Goal: Task Accomplishment & Management: Use online tool/utility

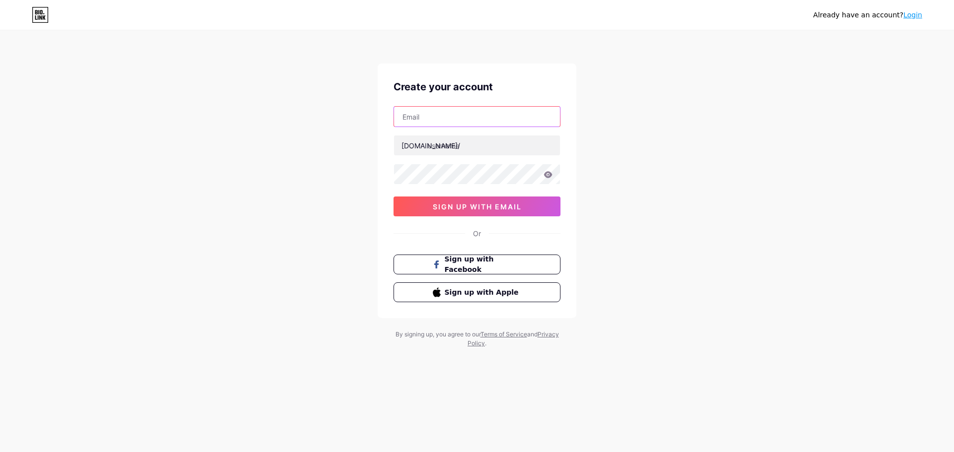
click at [480, 117] on input "text" at bounding box center [477, 117] width 166 height 20
type input "[EMAIL_ADDRESS][DOMAIN_NAME]"
click at [442, 148] on input "text" at bounding box center [477, 146] width 166 height 20
type input "zcleefilm"
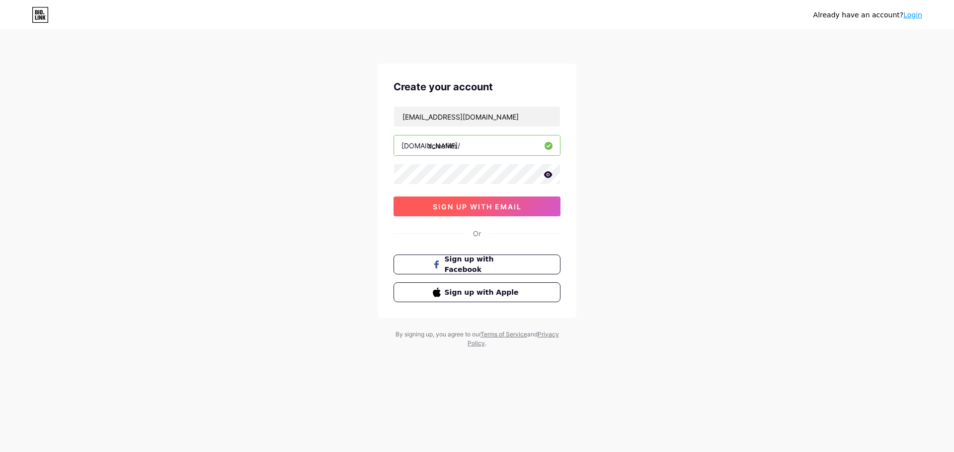
click at [437, 206] on span "sign up with email" at bounding box center [477, 207] width 89 height 8
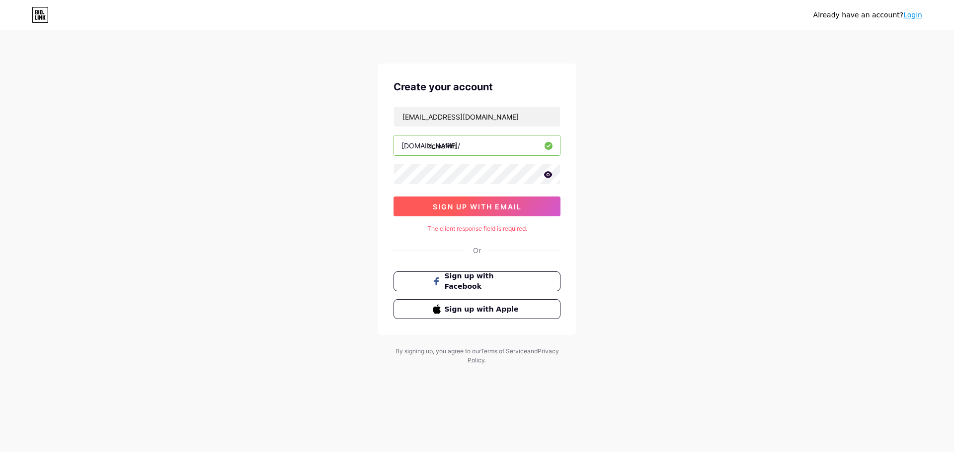
click at [437, 206] on span "sign up with email" at bounding box center [477, 207] width 89 height 8
click at [450, 211] on span "sign up with email" at bounding box center [477, 207] width 89 height 8
drag, startPoint x: 426, startPoint y: 228, endPoint x: 531, endPoint y: 229, distance: 104.8
click at [531, 229] on div "The client response field is required." at bounding box center [476, 228] width 167 height 9
copy div "The client response field is required."
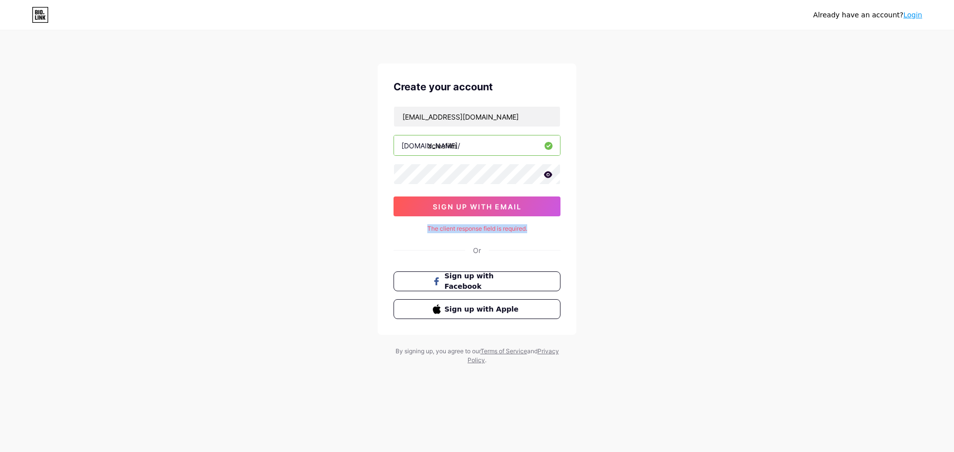
click at [339, 223] on div "Already have an account? Login Create your account [EMAIL_ADDRESS][DOMAIN_NAME]…" at bounding box center [477, 198] width 954 height 397
click at [449, 208] on span "sign up with email" at bounding box center [477, 207] width 89 height 8
click at [912, 17] on link "Login" at bounding box center [912, 15] width 19 height 8
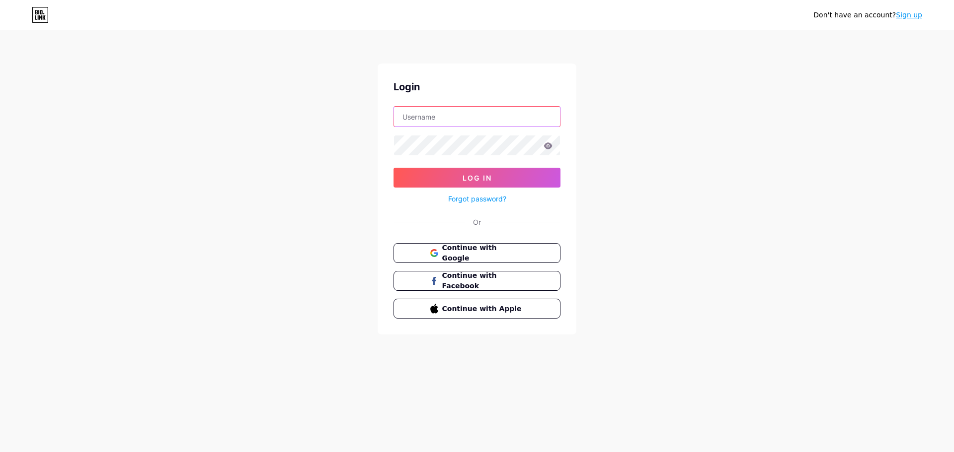
click at [462, 112] on input "text" at bounding box center [477, 117] width 166 height 20
type input "[DOMAIN_NAME]"
click at [454, 173] on button "Log In" at bounding box center [476, 178] width 167 height 20
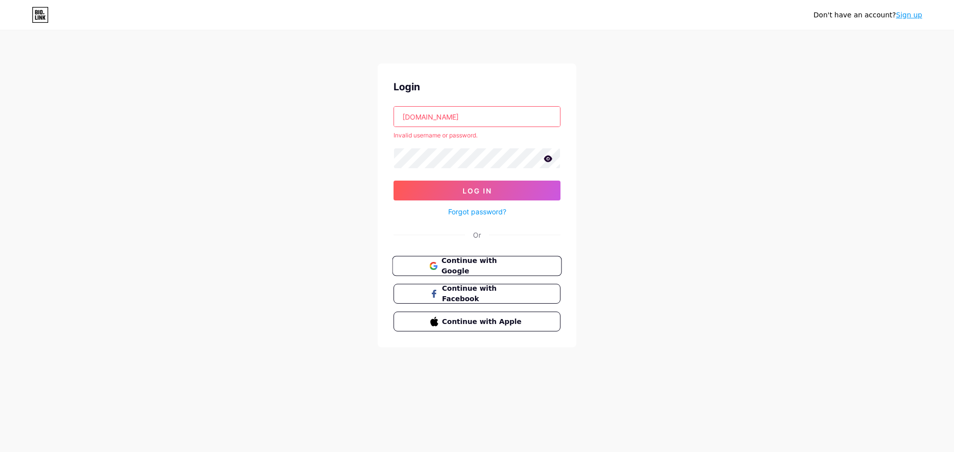
click at [446, 267] on span "Continue with Google" at bounding box center [482, 266] width 83 height 21
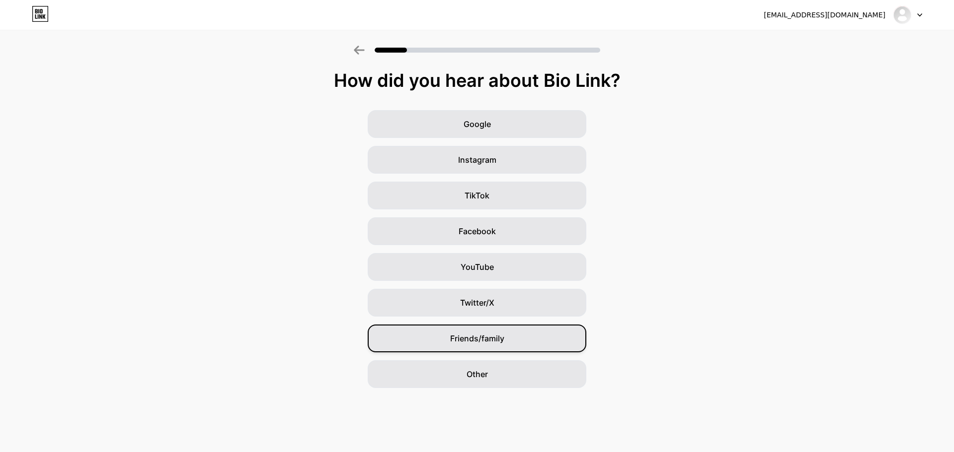
click at [484, 332] on div "Friends/family" at bounding box center [477, 339] width 219 height 28
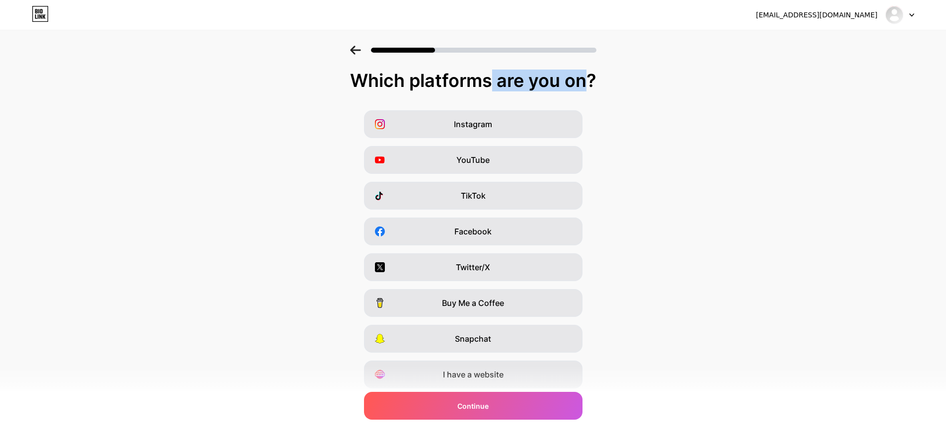
drag, startPoint x: 413, startPoint y: 84, endPoint x: 514, endPoint y: 82, distance: 100.8
click at [514, 82] on div "Which platforms are you on?" at bounding box center [473, 81] width 926 height 20
drag, startPoint x: 353, startPoint y: 82, endPoint x: 597, endPoint y: 83, distance: 243.4
click at [597, 83] on div "Which platforms are you on?" at bounding box center [473, 81] width 926 height 20
copy div "Which platforms are you on?"
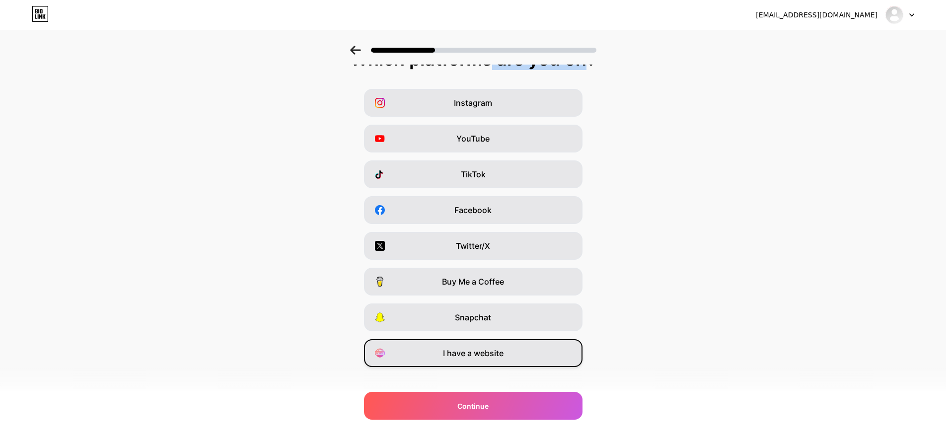
scroll to position [33, 0]
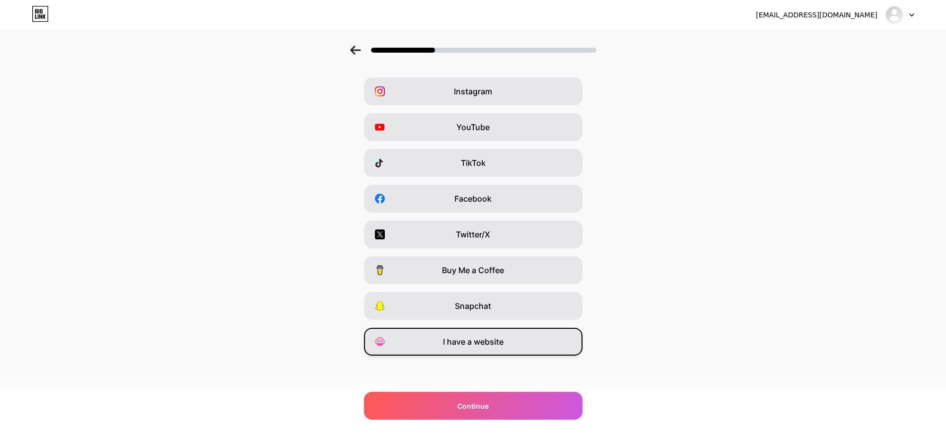
click at [481, 340] on span "I have a website" at bounding box center [473, 342] width 61 height 12
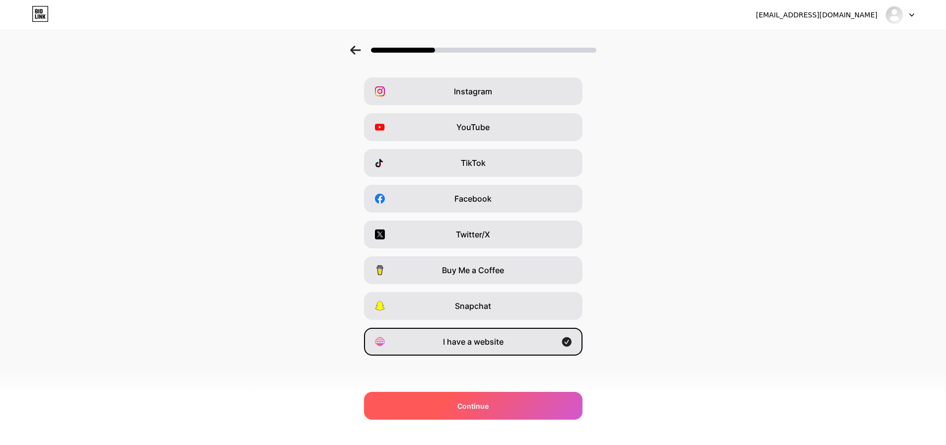
click at [465, 402] on span "Continue" at bounding box center [472, 406] width 31 height 10
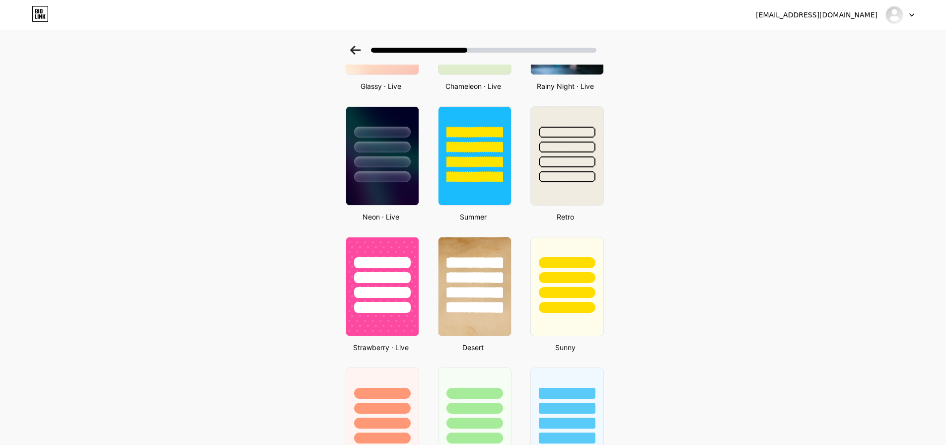
scroll to position [390, 0]
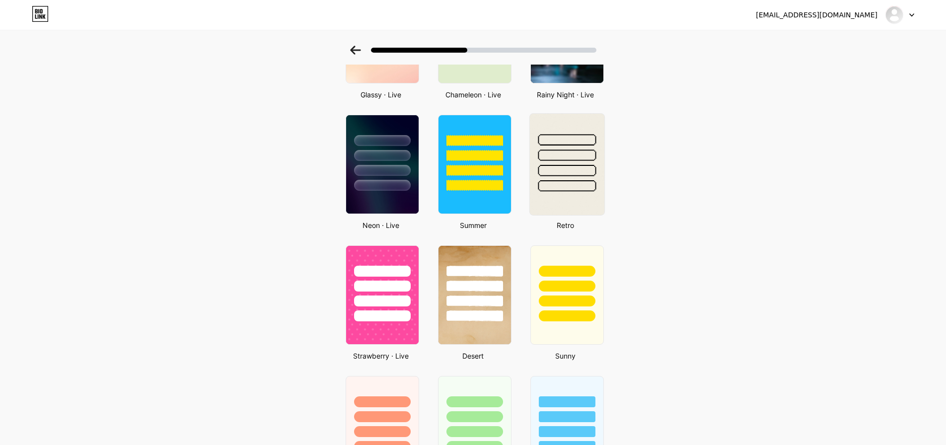
click at [582, 193] on img at bounding box center [566, 164] width 75 height 101
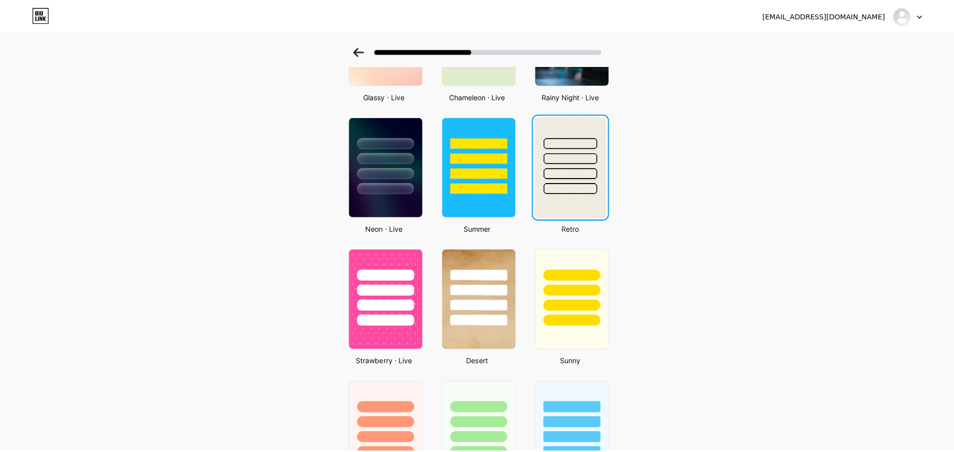
scroll to position [0, 0]
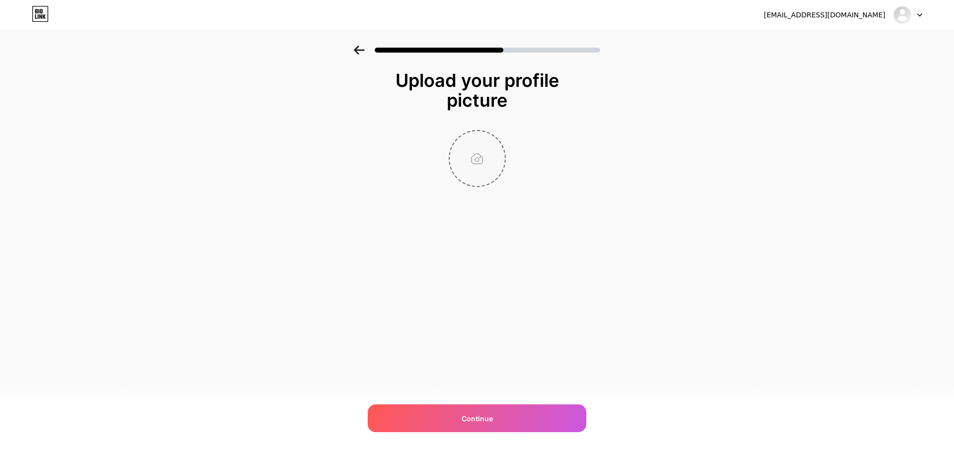
click at [488, 154] on input "file" at bounding box center [476, 158] width 55 height 55
type input "C:\fakepath\a78238524f7d46d695b230d057105c34.jpg"
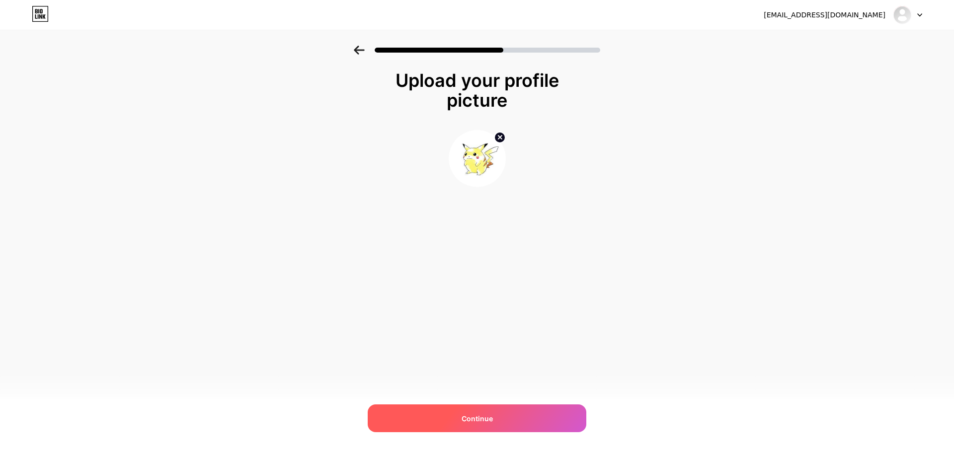
click at [481, 418] on span "Continue" at bounding box center [476, 419] width 31 height 10
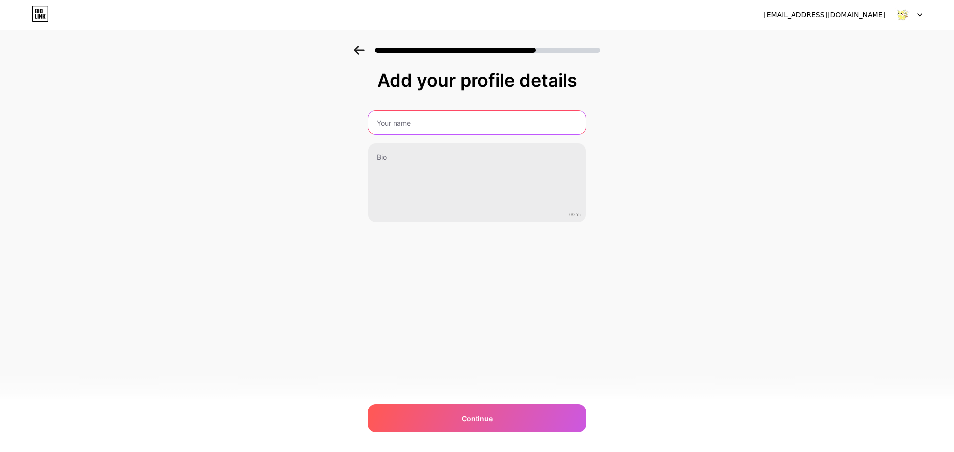
click at [413, 121] on input "text" at bounding box center [477, 123] width 218 height 24
click at [448, 124] on input "text" at bounding box center [477, 123] width 220 height 24
click at [437, 119] on input "text" at bounding box center [477, 123] width 220 height 24
type input "Bruce"
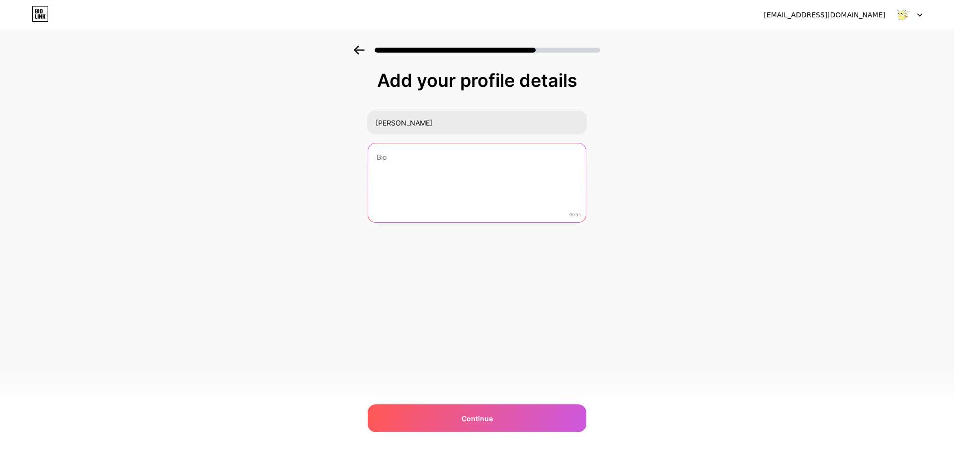
click at [459, 169] on textarea at bounding box center [477, 184] width 218 height 80
type textarea "u"
type textarea "遊"
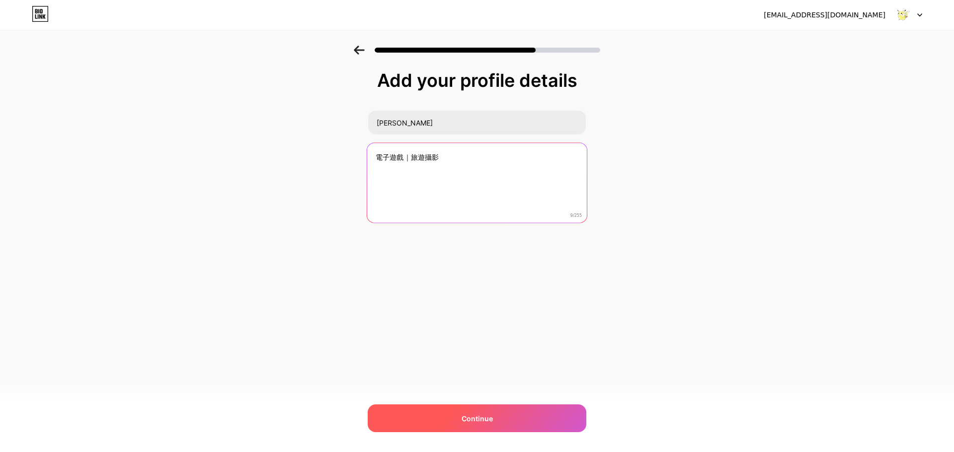
type textarea "電子遊戲｜旅遊攝影"
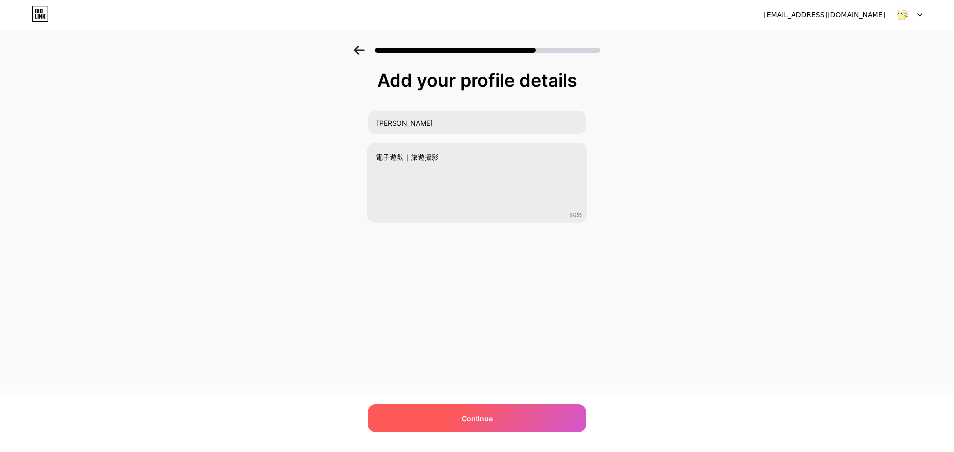
click at [436, 425] on div "Continue" at bounding box center [477, 419] width 219 height 28
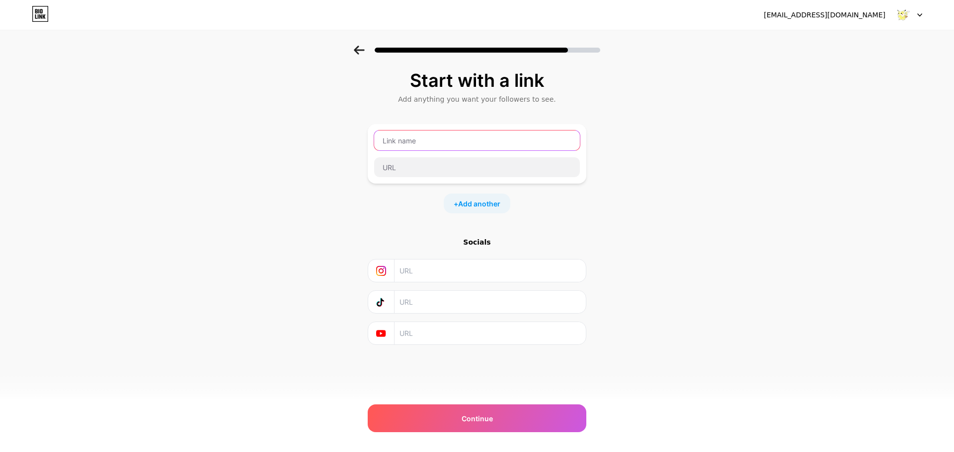
click at [434, 140] on input "text" at bounding box center [477, 141] width 206 height 20
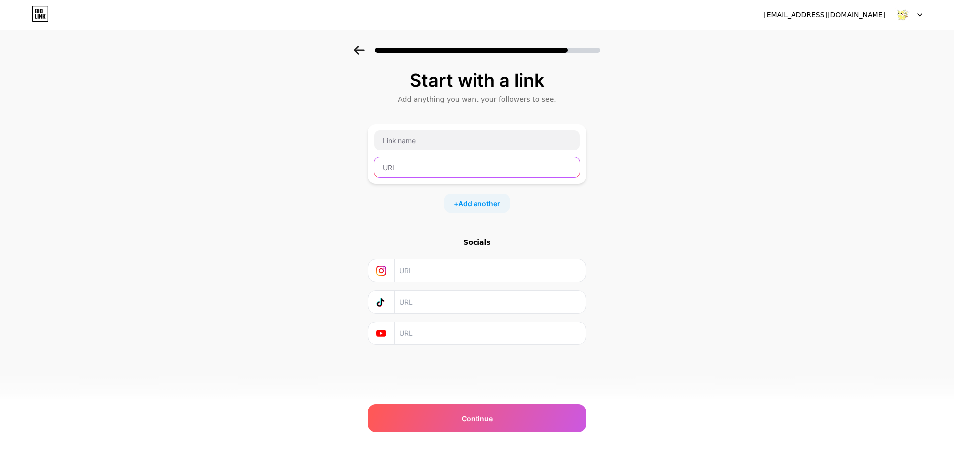
click at [414, 174] on input "text" at bounding box center [477, 167] width 206 height 20
click at [323, 214] on div "Start with a link Add anything you want your followers to see. + Add another So…" at bounding box center [477, 220] width 954 height 349
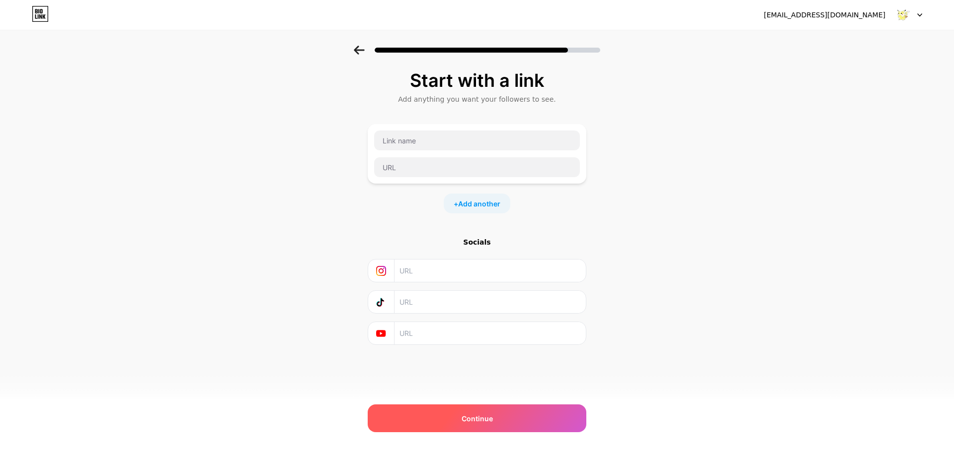
click at [471, 421] on span "Continue" at bounding box center [476, 419] width 31 height 10
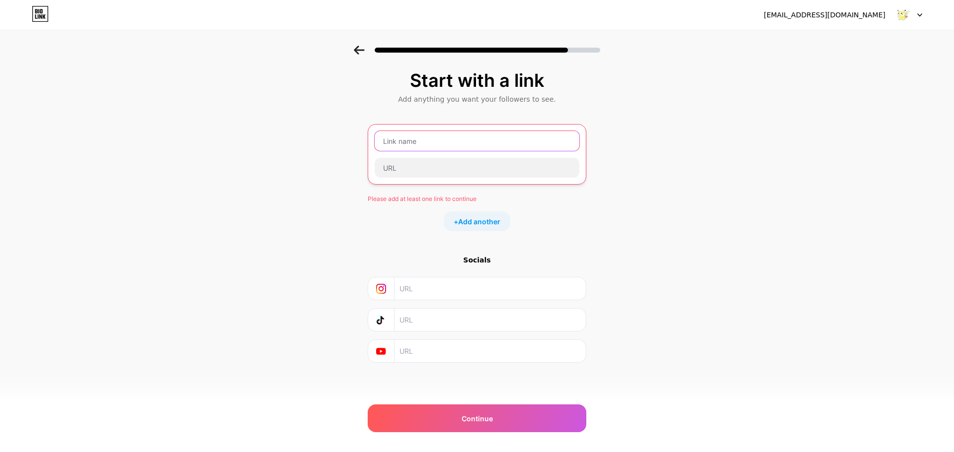
click at [414, 147] on input "text" at bounding box center [476, 141] width 205 height 20
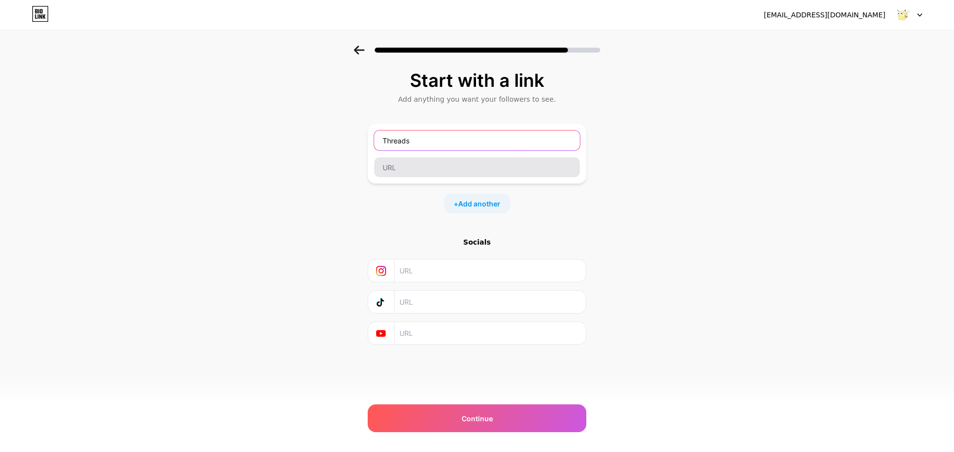
type input "Threads"
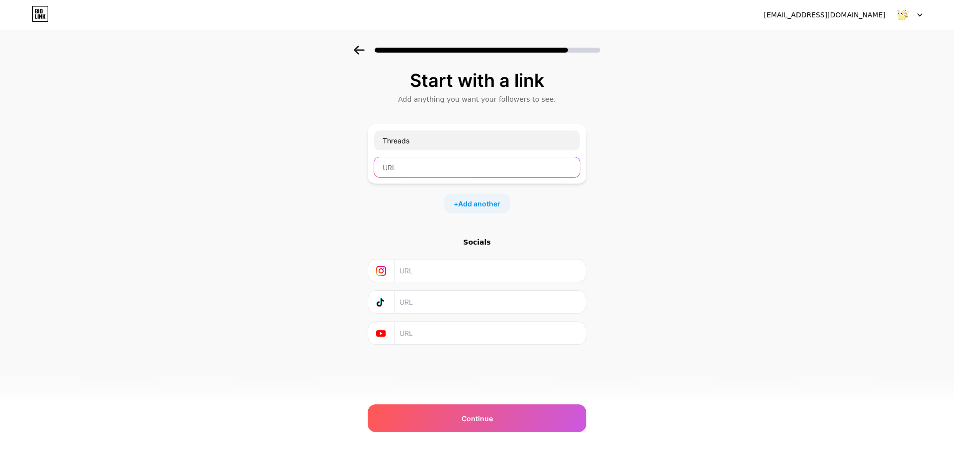
click at [472, 169] on input "text" at bounding box center [477, 167] width 206 height 20
paste input "https://www.threads.com/@zclee.film"
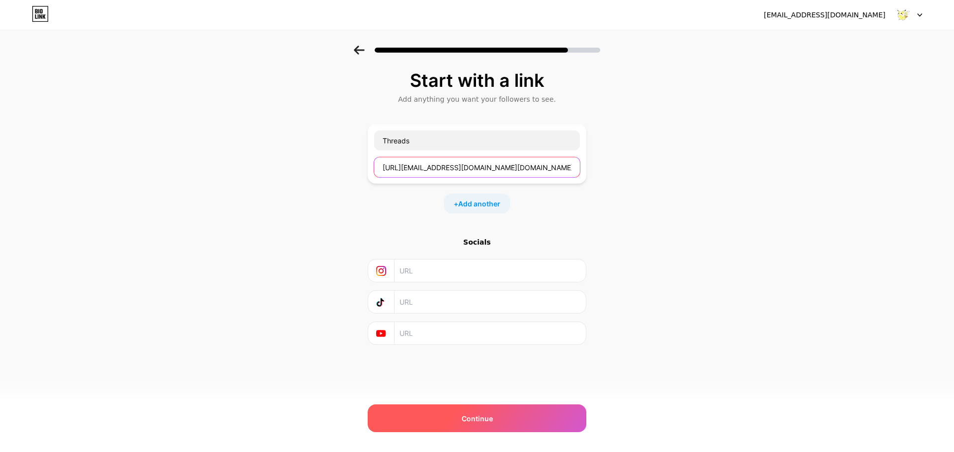
type input "https://www.threads.com/@zclee.film"
click at [423, 425] on div "Continue" at bounding box center [477, 419] width 219 height 28
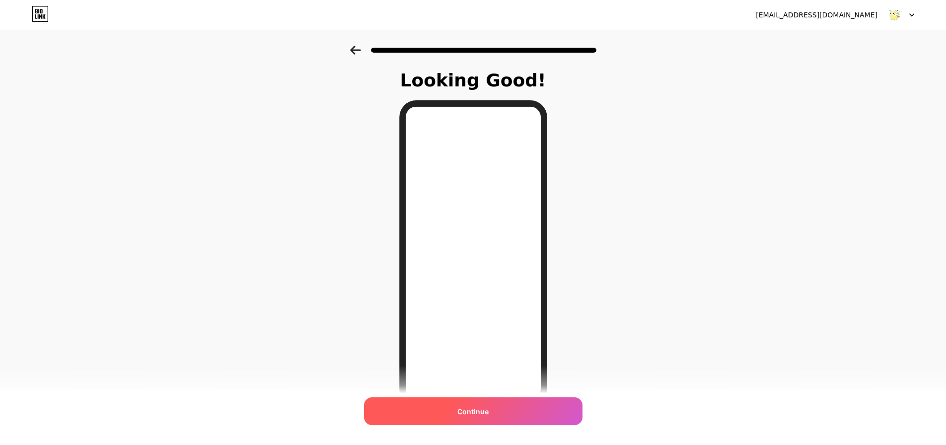
click at [458, 411] on div "Continue" at bounding box center [473, 411] width 219 height 28
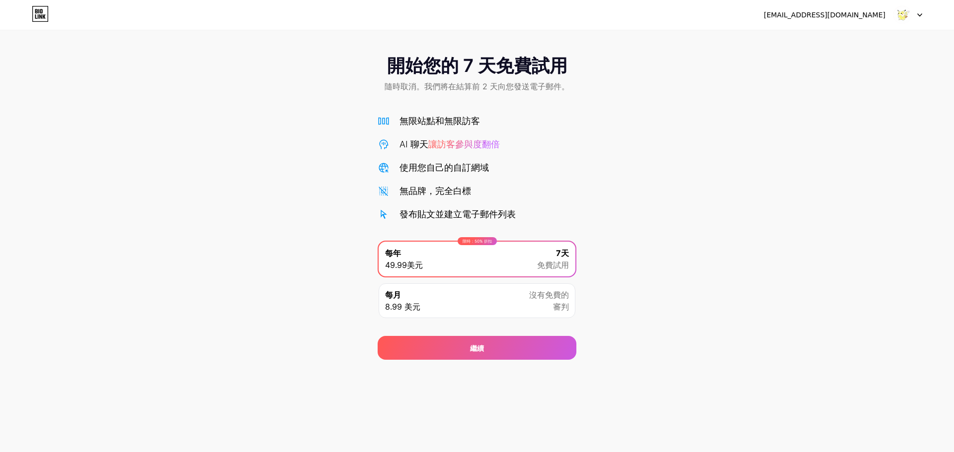
click at [441, 299] on div "每月 8.99 美元 沒有免費的 審判" at bounding box center [476, 301] width 197 height 35
click at [433, 254] on div "限時：50% 折扣 每年 49.99美元 7天 免費試用" at bounding box center [476, 259] width 197 height 35
click at [403, 299] on div "每月 8.99 美元" at bounding box center [402, 301] width 35 height 24
click at [406, 262] on font "49.99美元" at bounding box center [404, 265] width 38 height 10
click at [301, 196] on div "開始您的 7 天免費試用 隨時取消。我們將在結算前 2 天向您發送電子郵件。 無限站點和無限訪客 AI 聊天 讓訪客參與度翻倍 使用您自己的自訂網域 無品牌，…" at bounding box center [477, 203] width 954 height 314
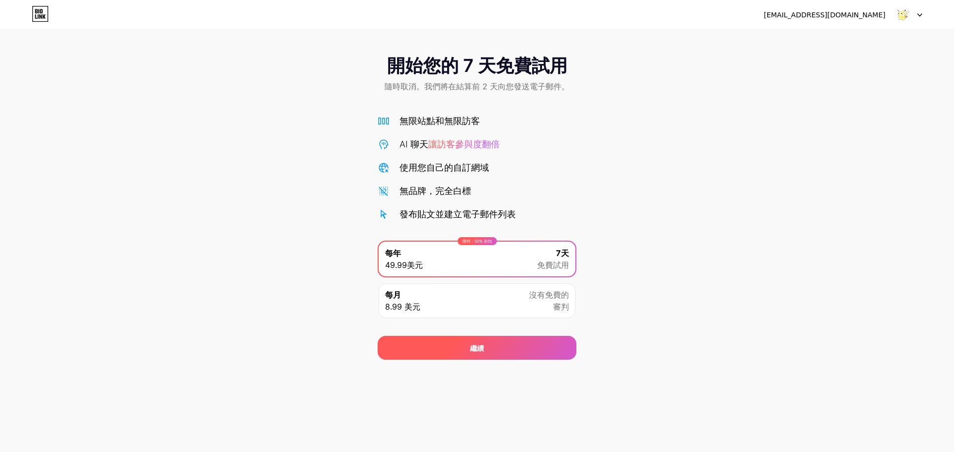
click at [450, 346] on div "繼續" at bounding box center [476, 348] width 199 height 24
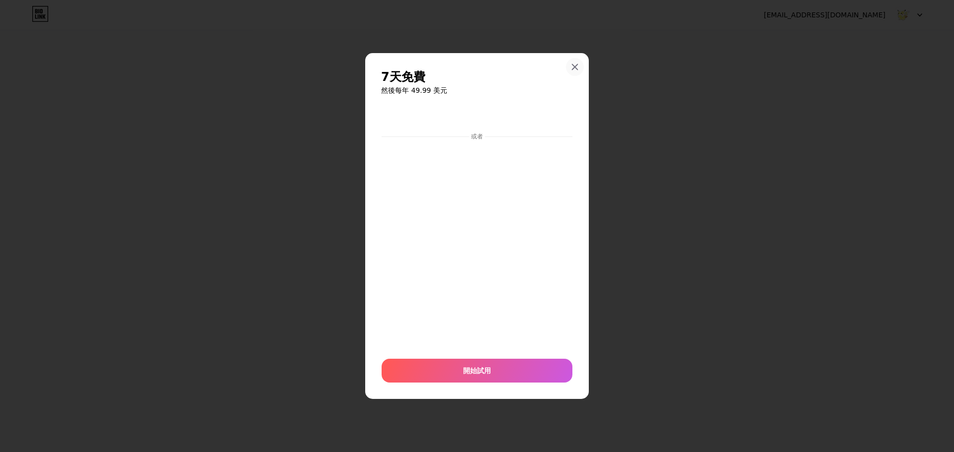
click at [576, 68] on icon at bounding box center [575, 67] width 8 height 8
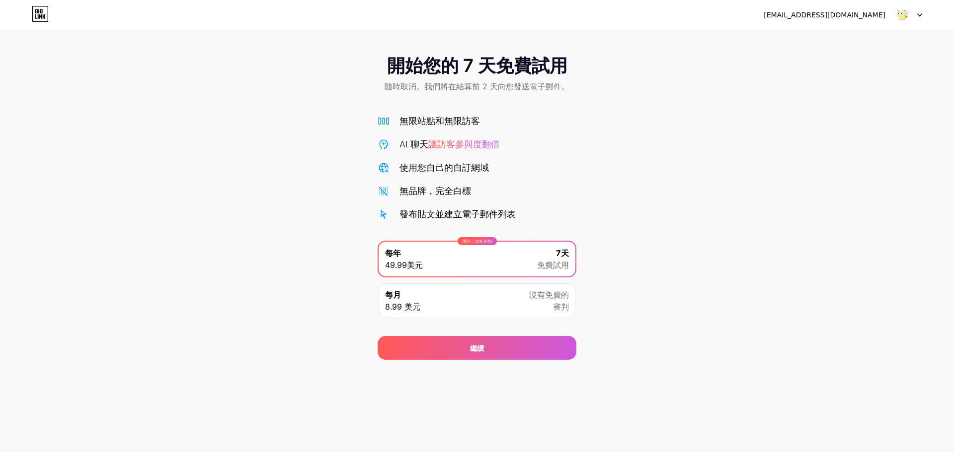
click at [921, 18] on div at bounding box center [907, 15] width 29 height 18
click at [919, 16] on icon at bounding box center [919, 15] width 4 height 2
click at [678, 145] on div "開始您的 7 天免費試用 隨時取消。我們將在結算前 2 天向您發送電子郵件。 無限站點和無限訪客 AI 聊天 讓訪客參與度翻倍 使用您自己的自訂網域 無品牌，…" at bounding box center [477, 203] width 954 height 314
click at [41, 11] on icon at bounding box center [41, 11] width 2 height 4
click at [460, 346] on div "繼續" at bounding box center [476, 348] width 199 height 24
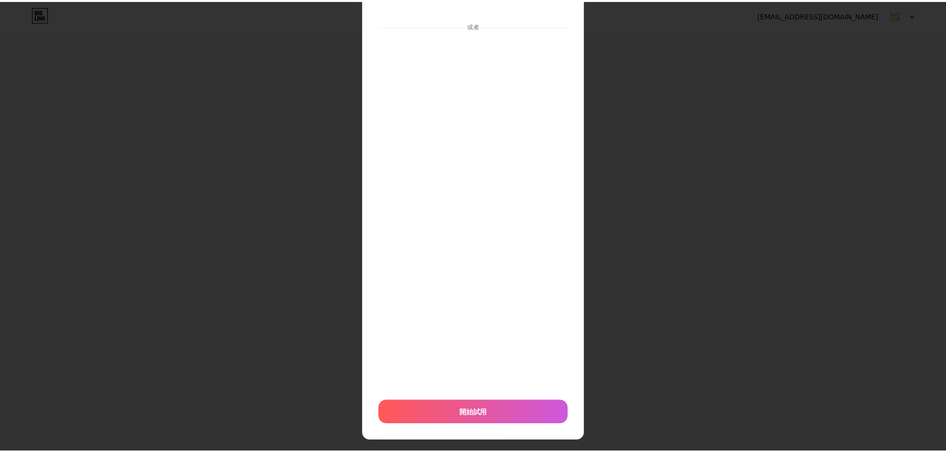
scroll to position [90, 0]
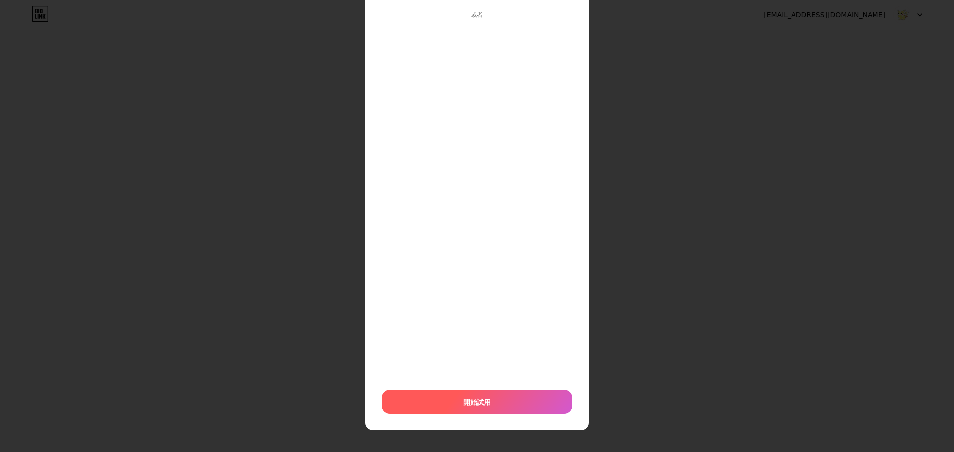
click at [444, 396] on div "開始試用" at bounding box center [476, 402] width 191 height 24
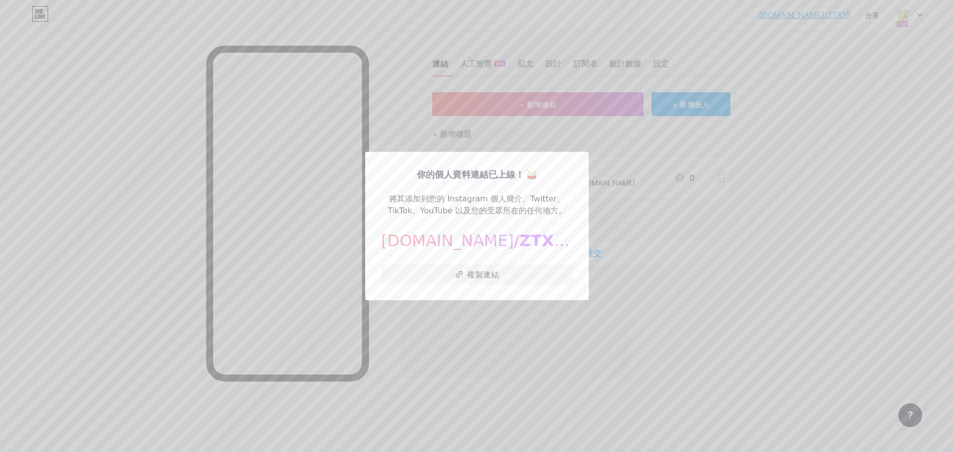
click at [685, 279] on div at bounding box center [477, 226] width 954 height 452
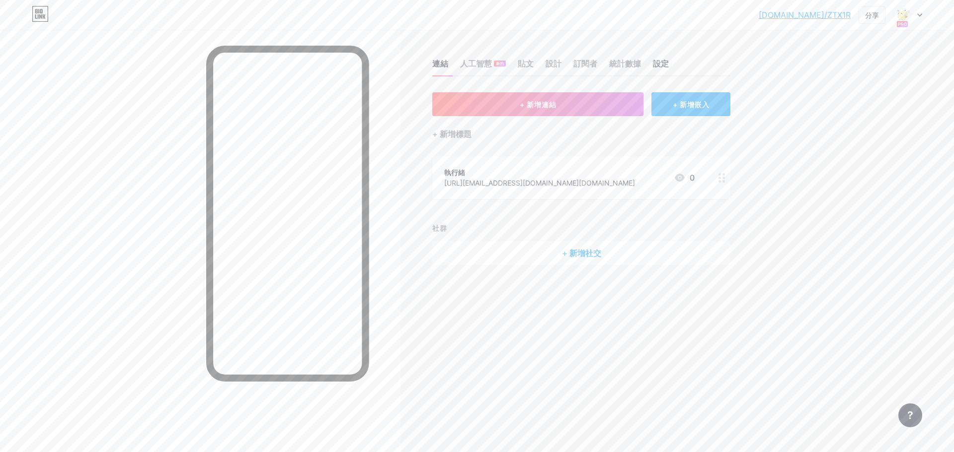
click at [666, 63] on font "設定" at bounding box center [661, 64] width 16 height 10
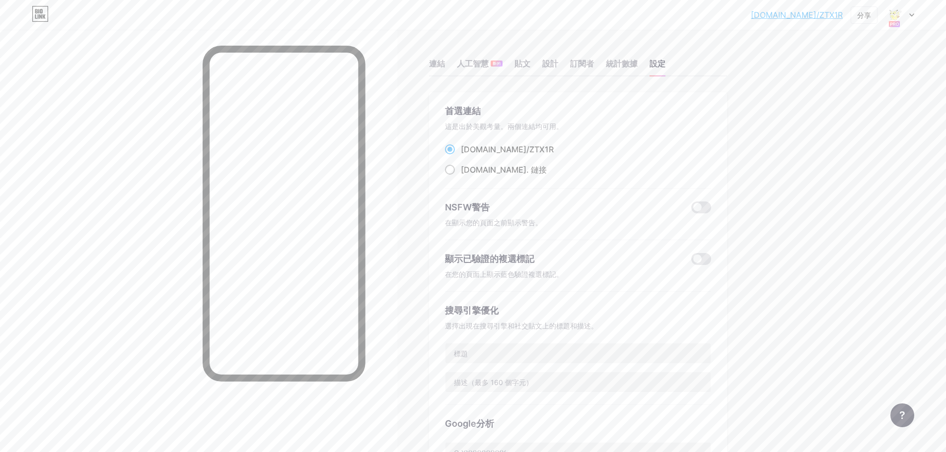
click at [454, 169] on span at bounding box center [450, 170] width 10 height 10
click at [461, 176] on input "ZTX1R.bio . 鏈接" at bounding box center [464, 179] width 6 height 6
radio input "true"
click at [452, 149] on span at bounding box center [450, 150] width 10 height 10
click at [461, 155] on input "bio.link/ ZTX1R" at bounding box center [464, 158] width 6 height 6
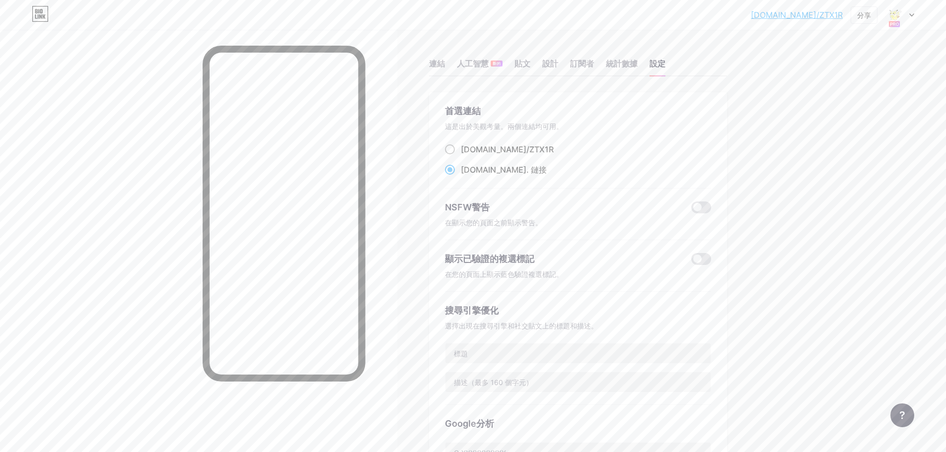
radio input "true"
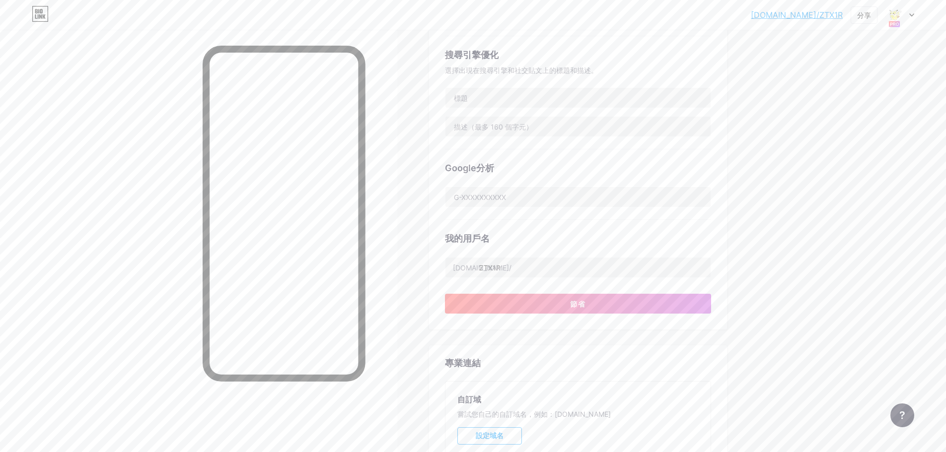
scroll to position [348, 0]
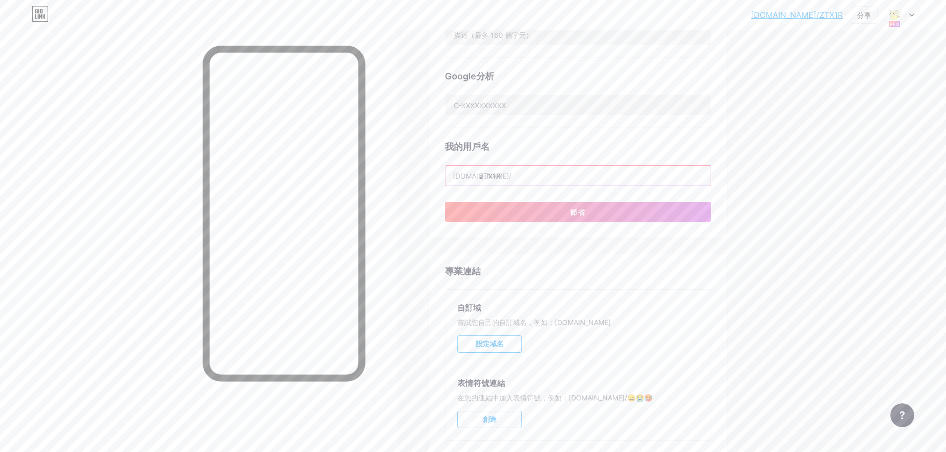
drag, startPoint x: 482, startPoint y: 175, endPoint x: 517, endPoint y: 176, distance: 34.3
click at [517, 176] on input "ZTX1R" at bounding box center [578, 176] width 265 height 20
type input "zcleefilm"
click at [533, 209] on button "節省" at bounding box center [578, 212] width 266 height 20
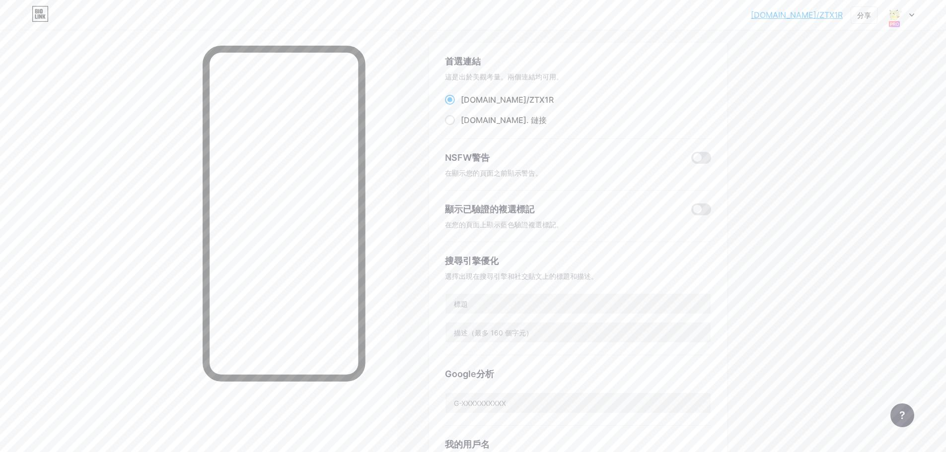
scroll to position [0, 0]
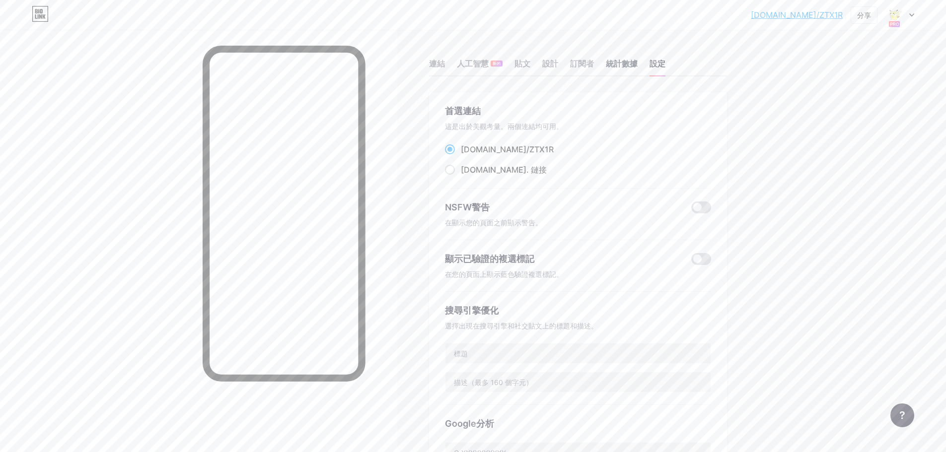
click at [624, 65] on font "統計數據" at bounding box center [622, 64] width 32 height 10
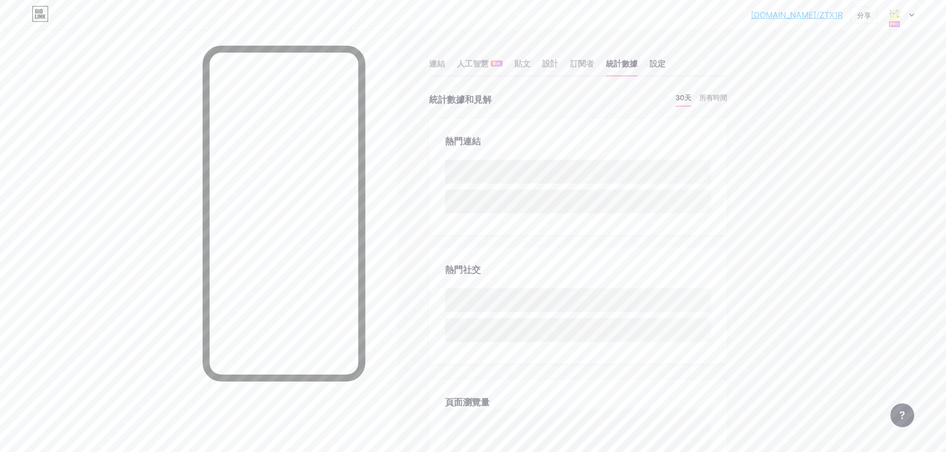
scroll to position [452, 946]
click at [659, 66] on font "設定" at bounding box center [658, 64] width 16 height 10
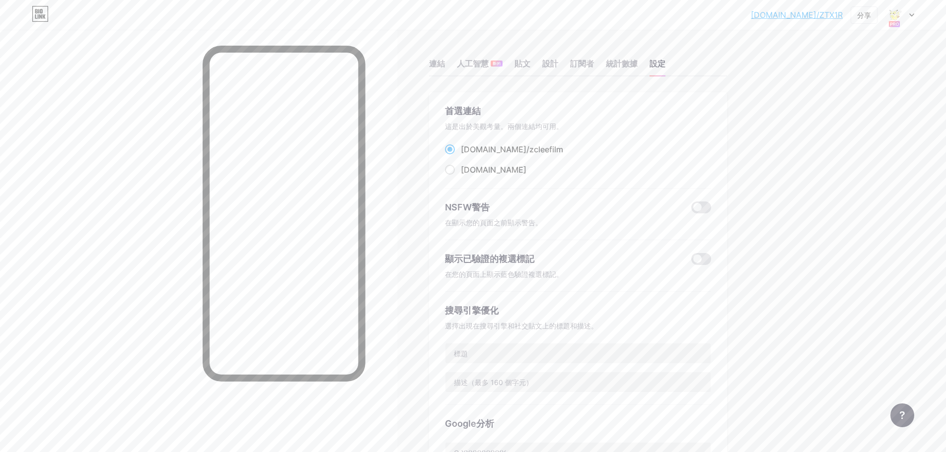
click at [517, 149] on font "bio.link/zcleefilm" at bounding box center [512, 150] width 102 height 10
click at [467, 155] on input "bio.link/zcleefilm" at bounding box center [464, 158] width 6 height 6
click at [440, 67] on font "連結" at bounding box center [437, 64] width 16 height 10
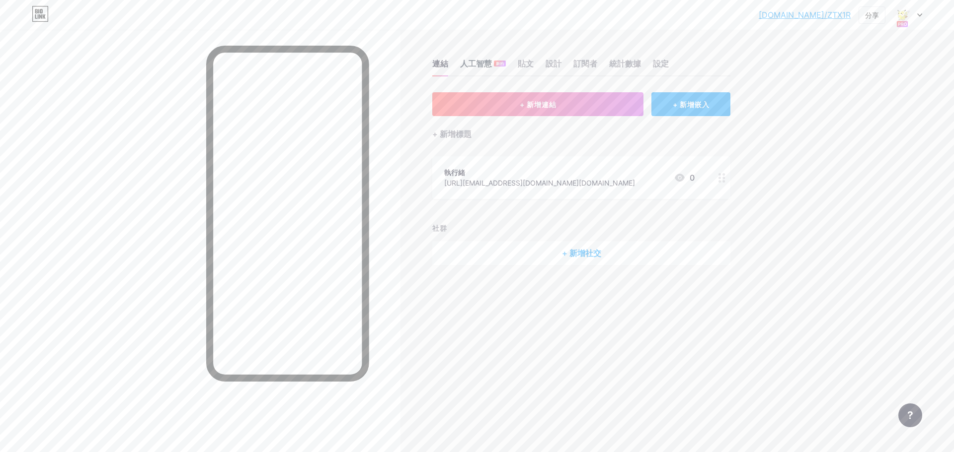
click at [489, 68] on font "人工智慧" at bounding box center [476, 64] width 32 height 10
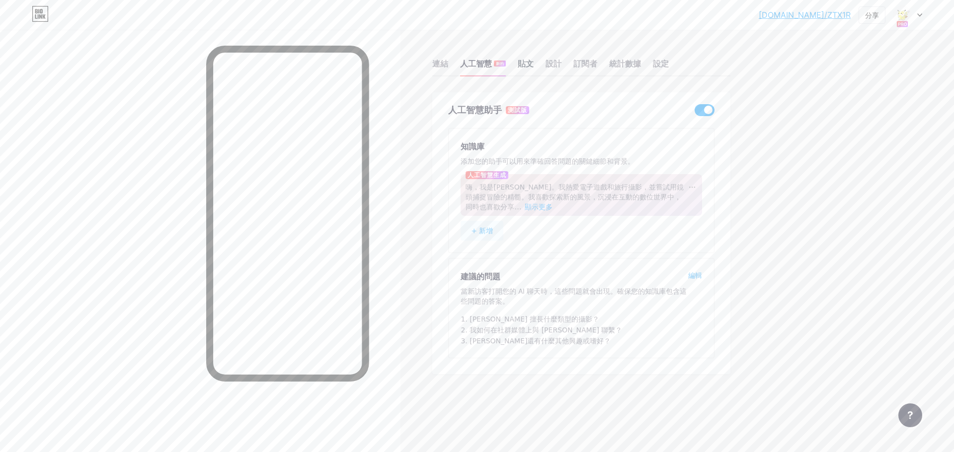
click at [529, 64] on font "貼文" at bounding box center [526, 64] width 16 height 10
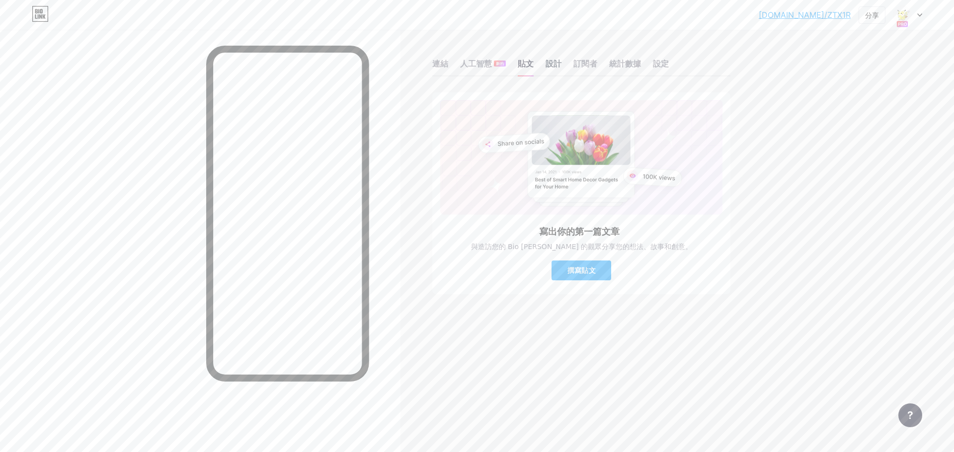
click at [546, 68] on font "設計" at bounding box center [553, 64] width 16 height 10
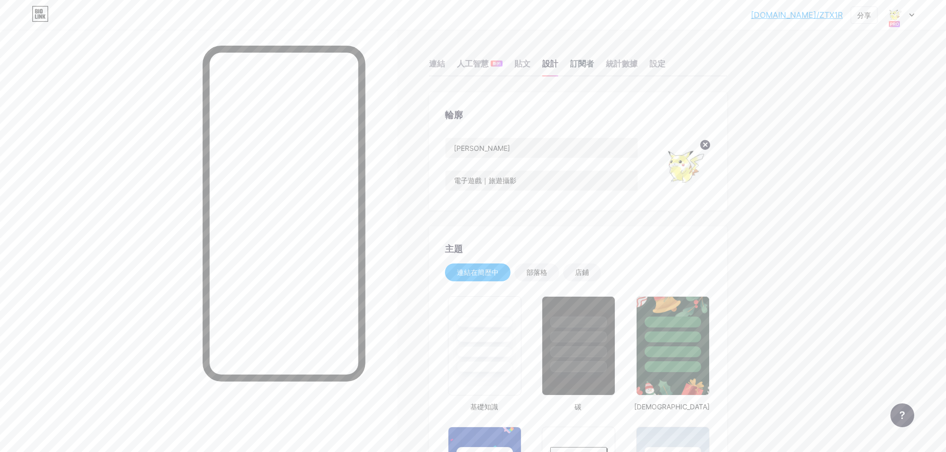
click at [594, 69] on font "訂閱者" at bounding box center [582, 64] width 24 height 12
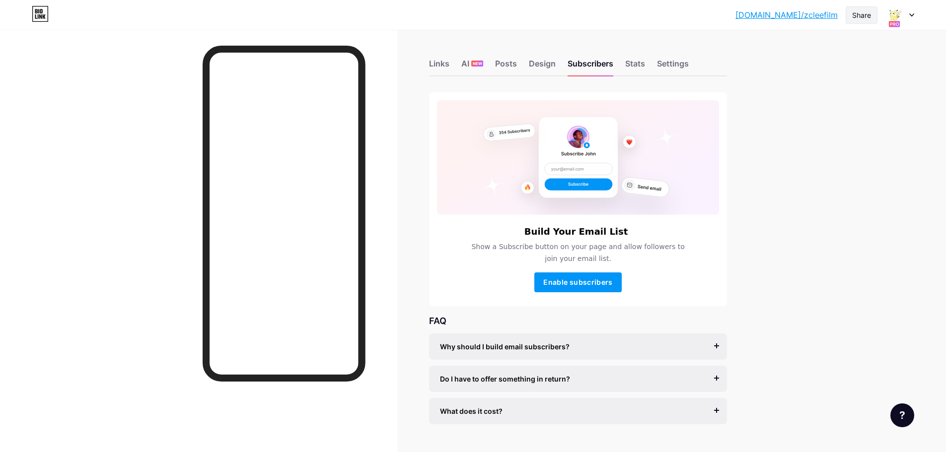
click at [855, 19] on div "Share" at bounding box center [861, 15] width 19 height 10
click at [790, 54] on div "Copy link" at bounding box center [779, 51] width 37 height 12
click at [808, 53] on div "Copy link" at bounding box center [803, 51] width 148 height 24
click at [864, 16] on div "Share" at bounding box center [861, 15] width 19 height 10
click at [448, 65] on div "Links" at bounding box center [439, 67] width 20 height 18
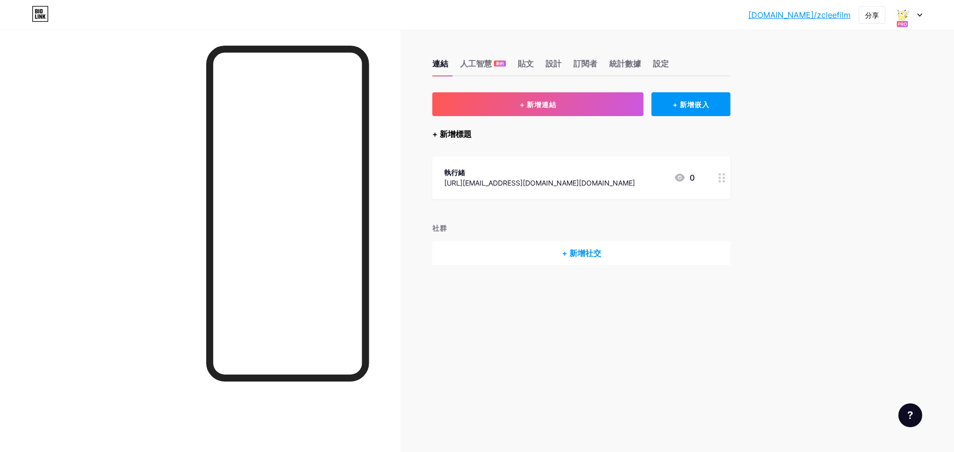
click at [467, 137] on font "+ 新增標題" at bounding box center [451, 134] width 39 height 10
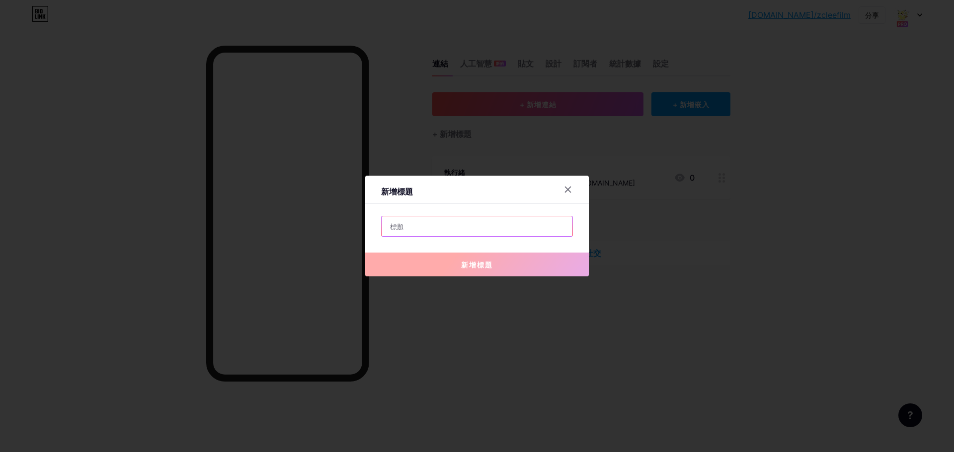
click at [436, 233] on input "text" at bounding box center [476, 227] width 191 height 20
paste input "☞"
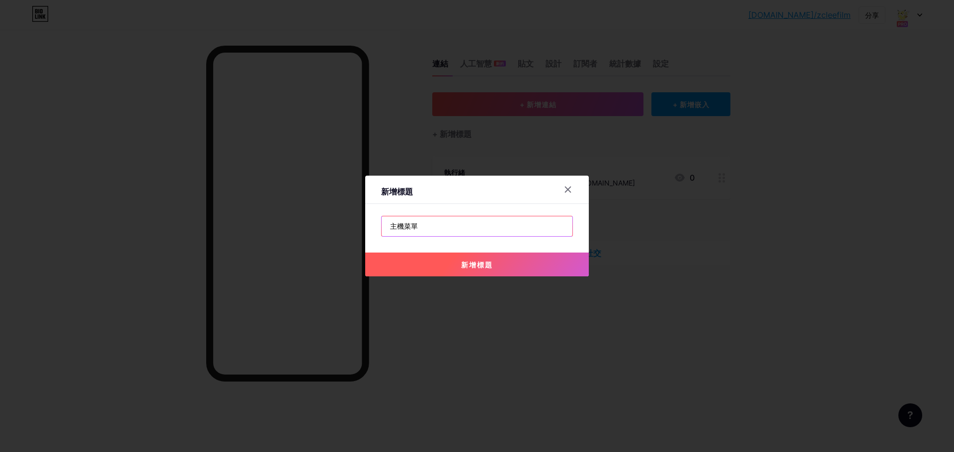
paste input "☛"
click at [438, 221] on input "☛ 主機菜單" at bounding box center [476, 227] width 191 height 20
paste input "☚"
type input "☛ 主機菜單 ☚"
click at [467, 270] on button "新增標題" at bounding box center [477, 265] width 224 height 24
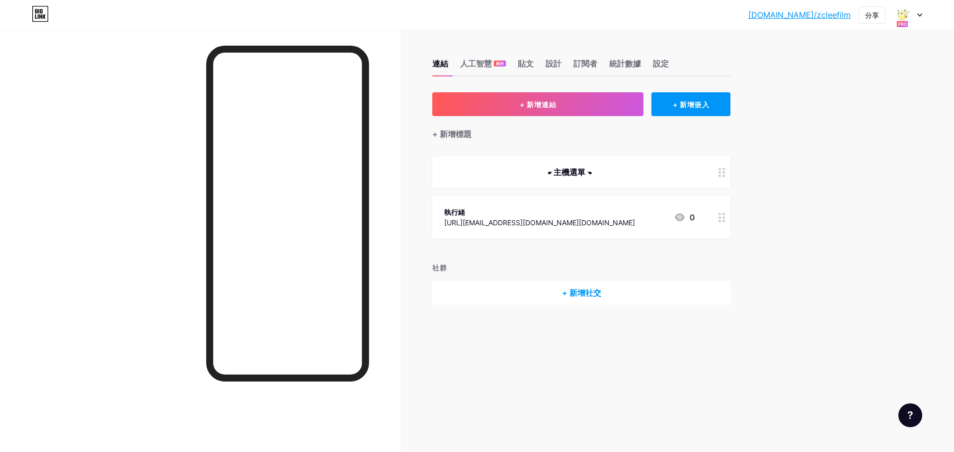
drag, startPoint x: 575, startPoint y: 172, endPoint x: 551, endPoint y: 172, distance: 23.3
click at [551, 172] on font "☛ 主機選單 ☚" at bounding box center [569, 172] width 44 height 10
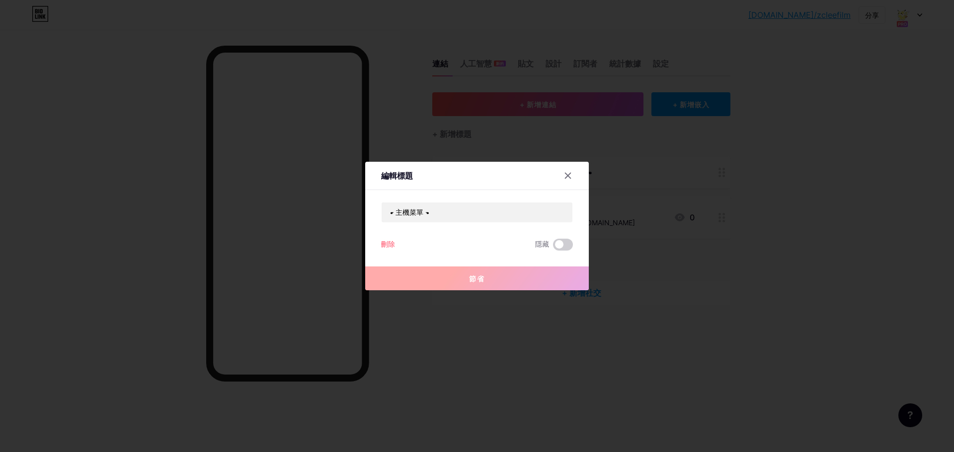
click at [389, 242] on font "刪除" at bounding box center [388, 244] width 14 height 8
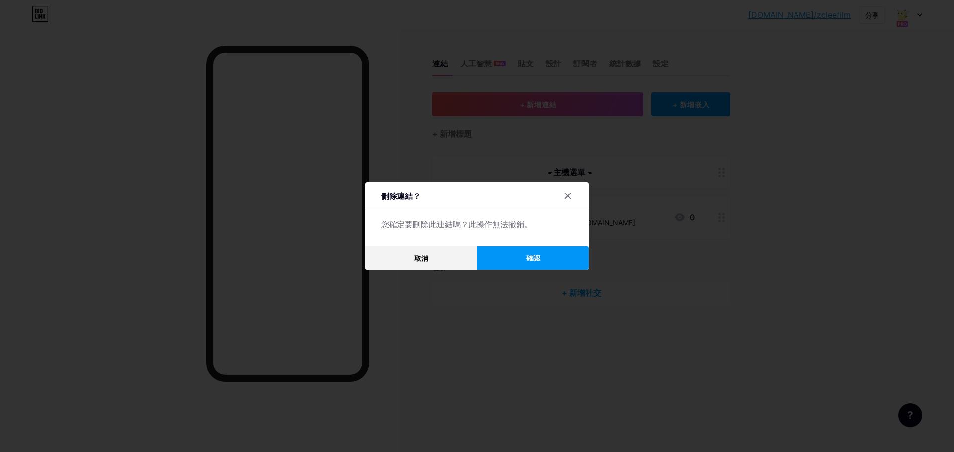
click at [511, 256] on button "確認" at bounding box center [533, 258] width 112 height 24
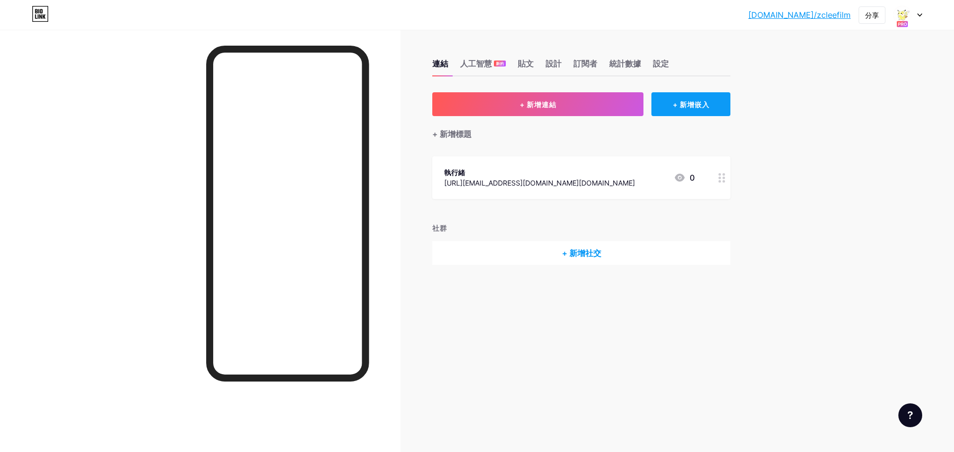
click at [691, 98] on div "+ 新增嵌入" at bounding box center [690, 104] width 79 height 24
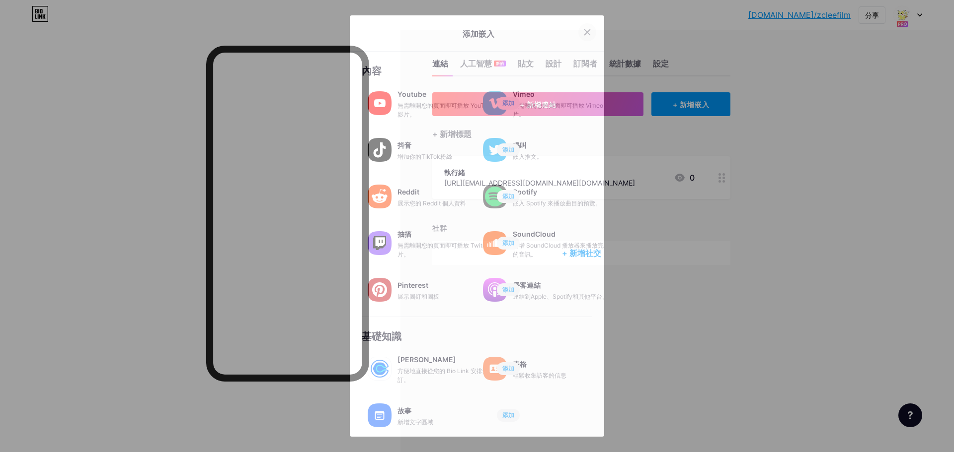
click at [587, 30] on icon at bounding box center [587, 31] width 5 height 5
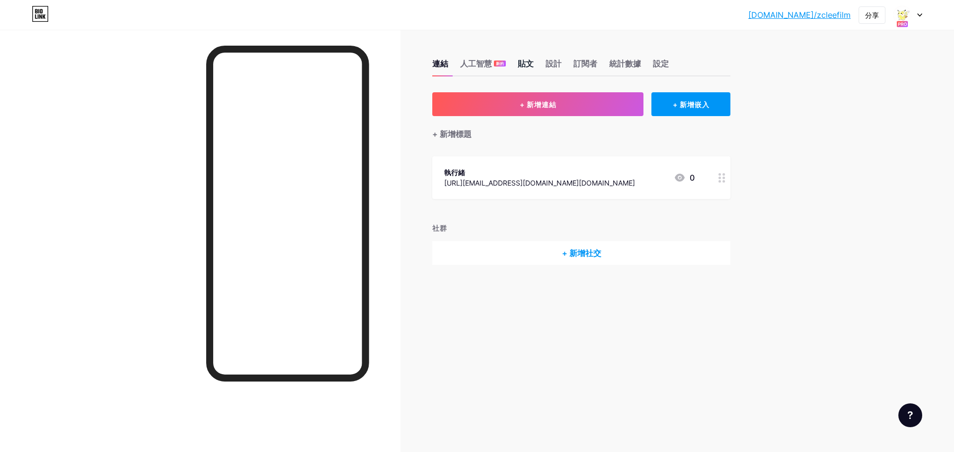
click at [526, 67] on font "貼文" at bounding box center [526, 64] width 16 height 10
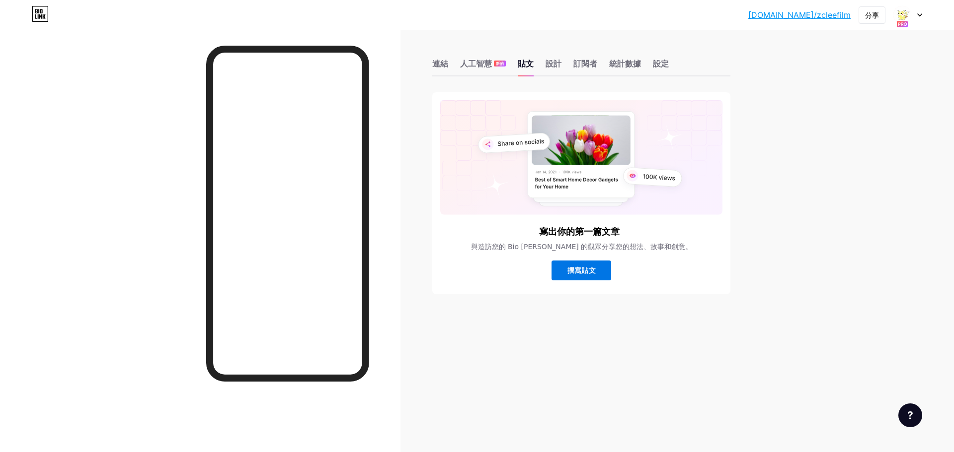
click at [576, 270] on font "撰寫貼文" at bounding box center [581, 270] width 28 height 8
click at [443, 63] on font "連結" at bounding box center [440, 64] width 16 height 10
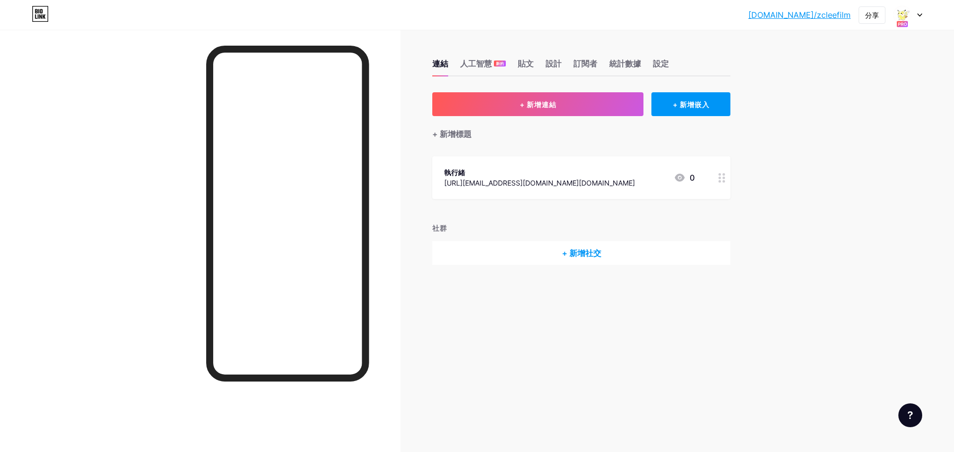
click at [545, 256] on div "+ 新增社交" at bounding box center [581, 253] width 298 height 24
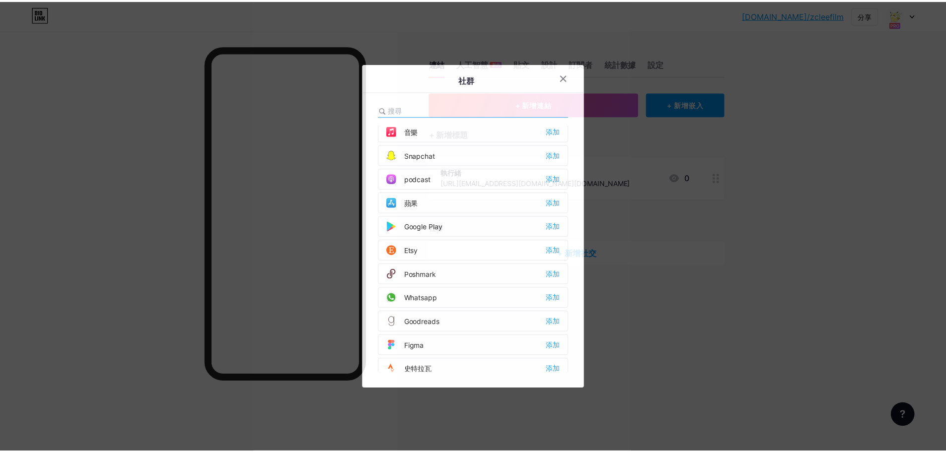
scroll to position [896, 0]
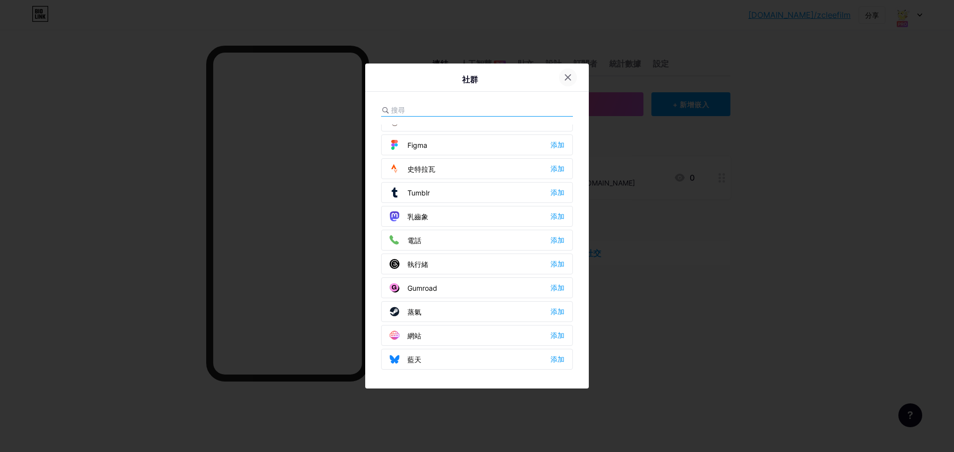
click at [571, 78] on icon at bounding box center [568, 78] width 8 height 8
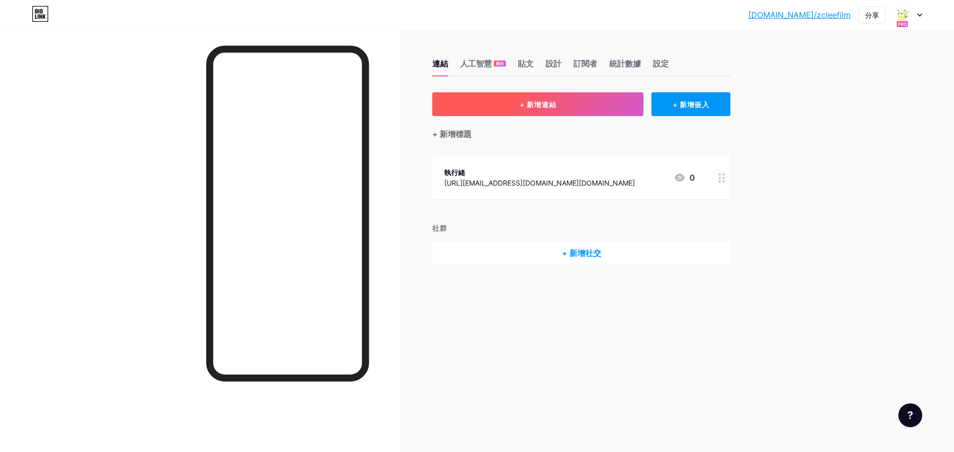
click at [534, 107] on font "+ 新增連結" at bounding box center [538, 104] width 37 height 8
click at [562, 160] on div at bounding box center [568, 160] width 18 height 18
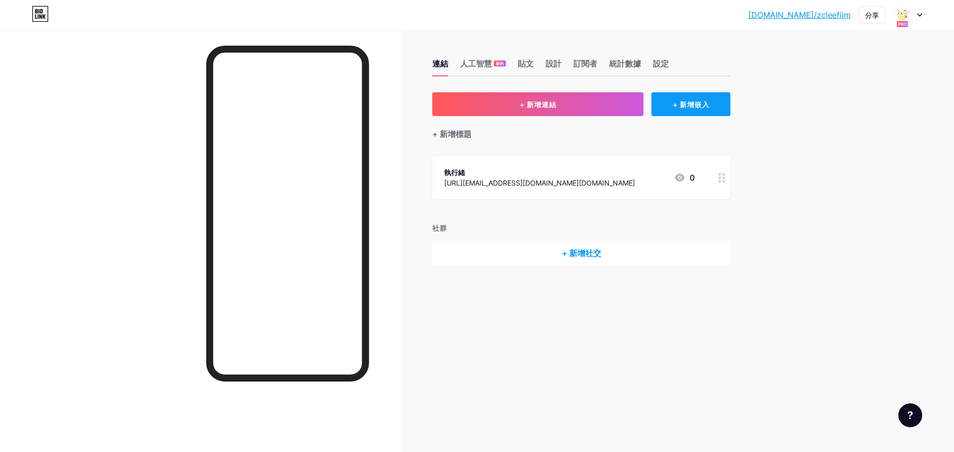
click at [677, 108] on font "+ 新增嵌入" at bounding box center [691, 104] width 37 height 8
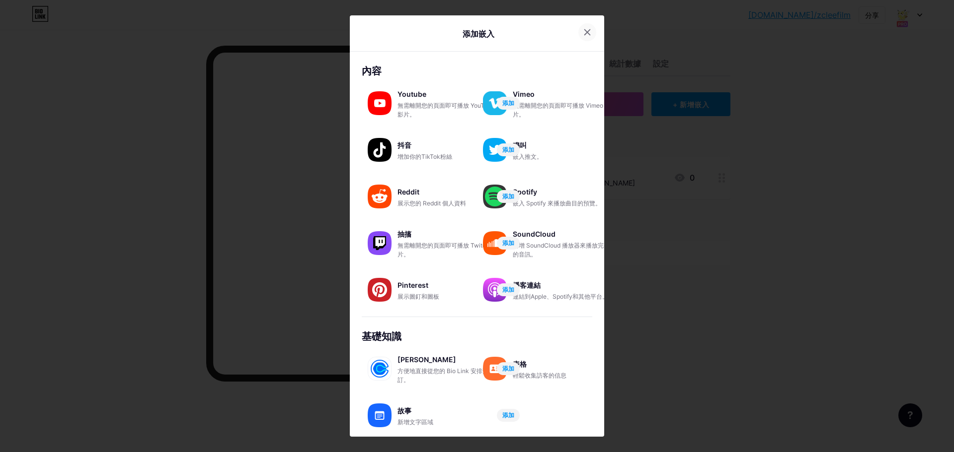
click at [586, 28] on div at bounding box center [587, 32] width 18 height 18
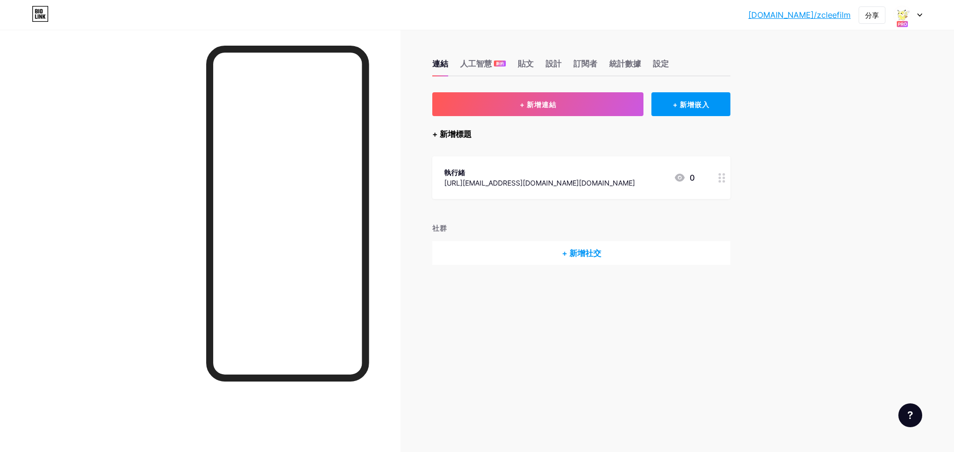
click at [469, 136] on font "+ 新增標題" at bounding box center [451, 134] width 39 height 10
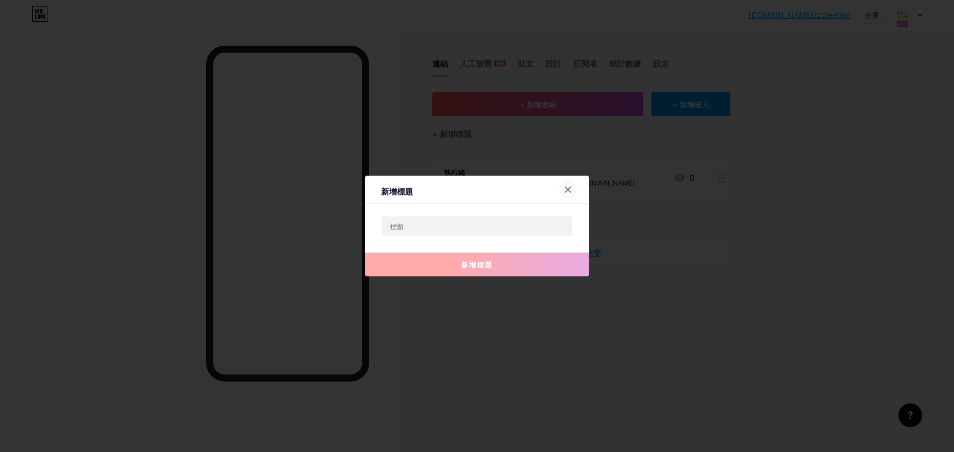
click at [565, 187] on icon at bounding box center [567, 189] width 5 height 5
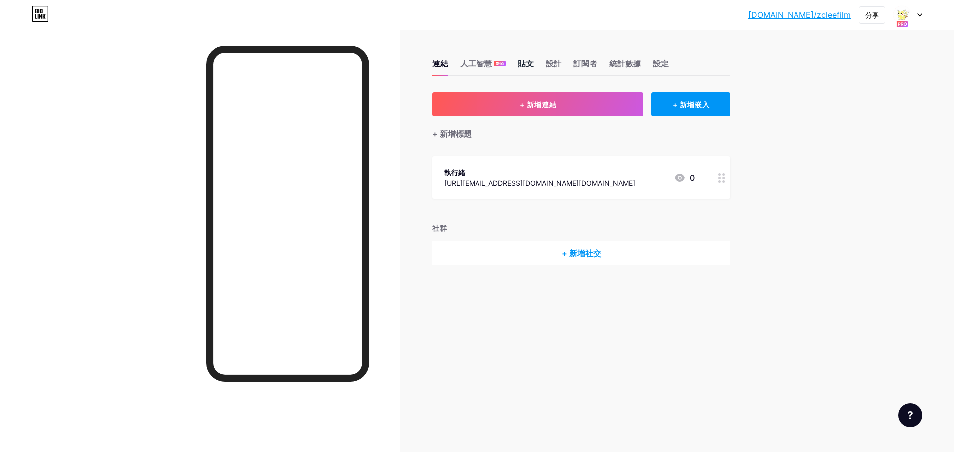
click at [531, 64] on font "貼文" at bounding box center [526, 64] width 16 height 10
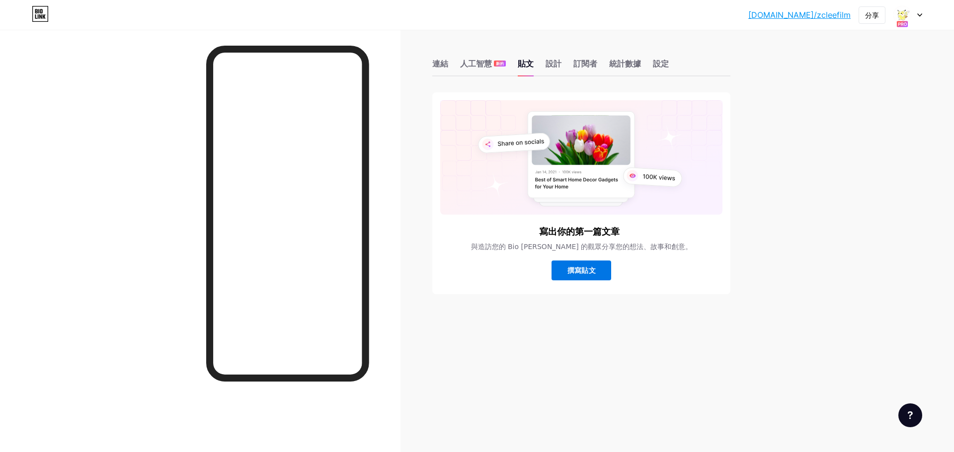
click at [573, 268] on font "撰寫貼文" at bounding box center [581, 270] width 28 height 8
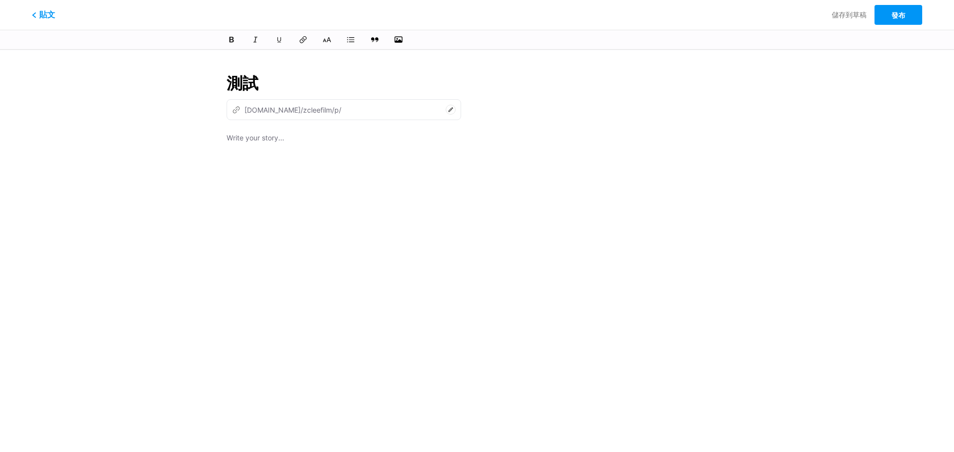
type input "測試"
click at [300, 147] on div at bounding box center [476, 256] width 501 height 248
click at [884, 19] on button "發布" at bounding box center [898, 15] width 48 height 20
click at [279, 112] on font "bio.link/zcleefilm/p/" at bounding box center [292, 110] width 97 height 8
click at [259, 111] on font "bio.link/zcleefilm/p/" at bounding box center [292, 110] width 97 height 8
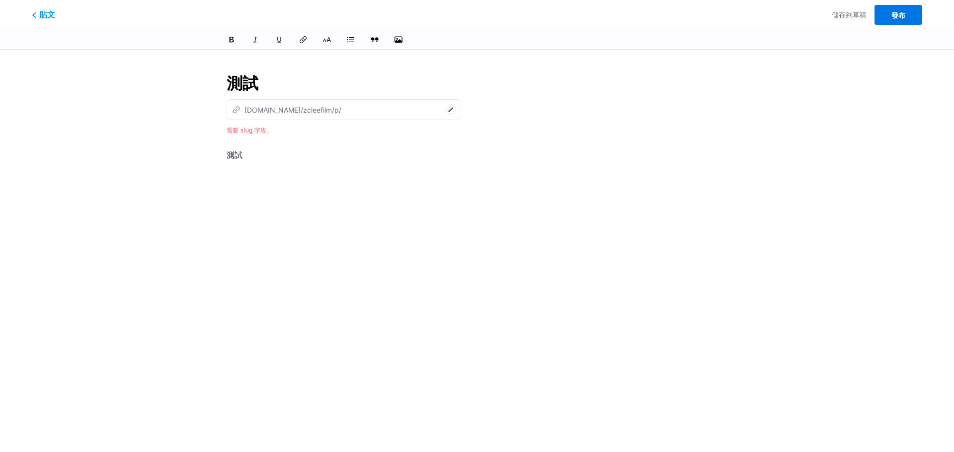
click at [898, 20] on button "發布" at bounding box center [898, 15] width 48 height 20
click at [252, 110] on font "bio.link/zcleefilm/p/" at bounding box center [292, 110] width 97 height 8
drag, startPoint x: 235, startPoint y: 113, endPoint x: 371, endPoint y: 113, distance: 135.1
click at [236, 112] on icon "z" at bounding box center [236, 110] width 8 height 8
click at [255, 130] on font "需要 slug 字段。" at bounding box center [249, 130] width 46 height 7
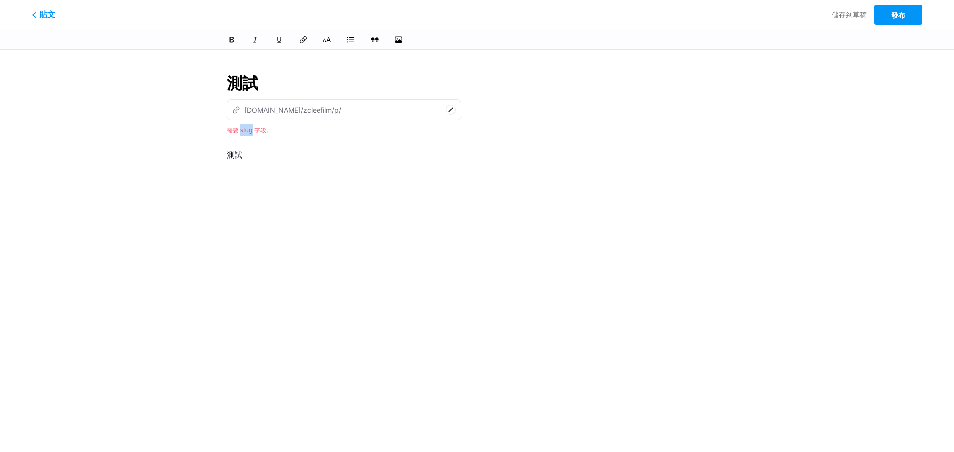
drag, startPoint x: 240, startPoint y: 131, endPoint x: 251, endPoint y: 130, distance: 11.0
click at [251, 130] on font "需要 slug 字段。" at bounding box center [249, 130] width 46 height 7
copy font "slug"
click at [301, 112] on font "bio.link/zcleefilm/p/" at bounding box center [292, 110] width 97 height 8
click at [50, 17] on font "貼文" at bounding box center [47, 14] width 17 height 10
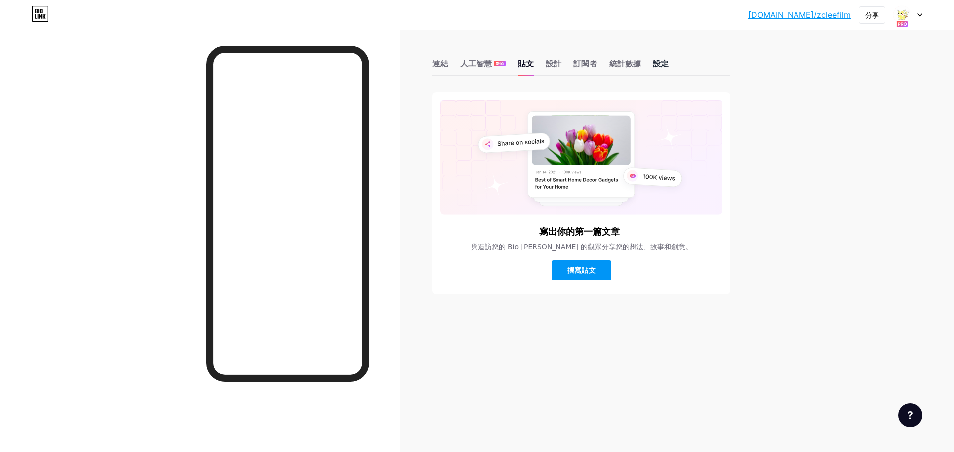
click at [660, 64] on font "設定" at bounding box center [661, 64] width 16 height 10
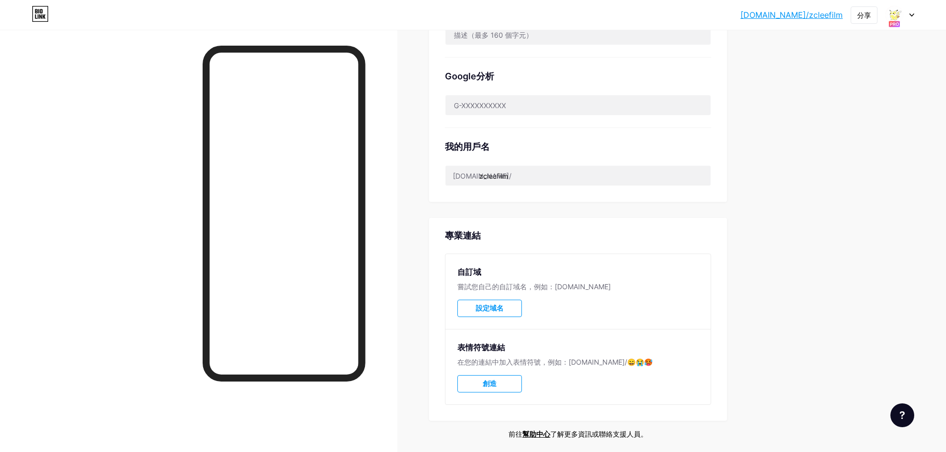
scroll to position [383, 0]
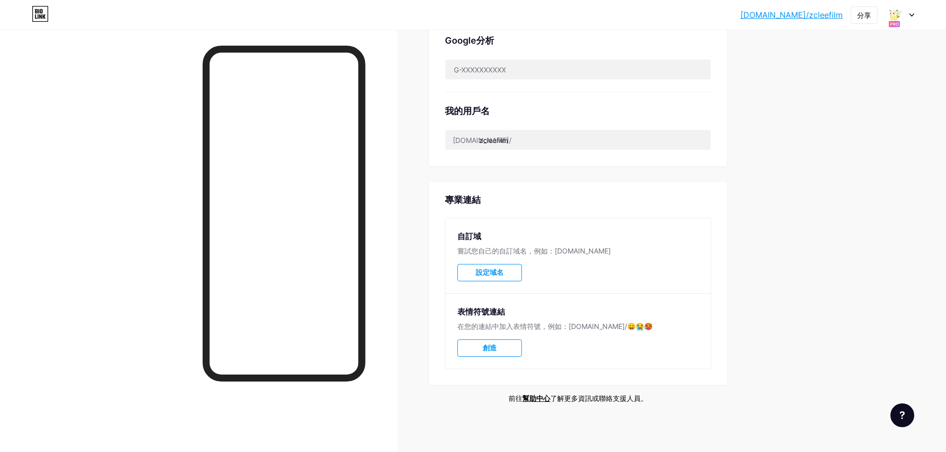
click at [913, 16] on icon at bounding box center [911, 14] width 5 height 3
click at [857, 113] on link "帳戶設定" at bounding box center [852, 112] width 123 height 27
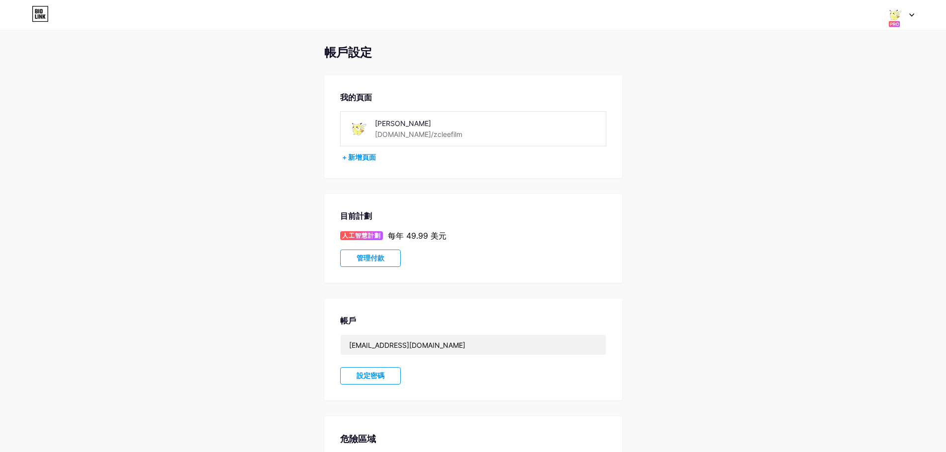
click at [366, 259] on font "管理付款" at bounding box center [371, 258] width 28 height 8
click at [34, 14] on icon at bounding box center [40, 14] width 17 height 16
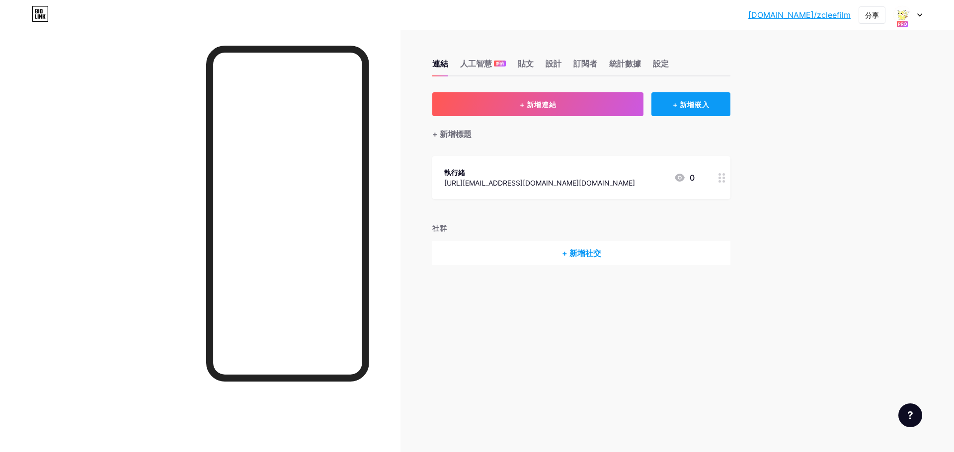
click at [695, 101] on font "+ 新增嵌入" at bounding box center [691, 104] width 37 height 8
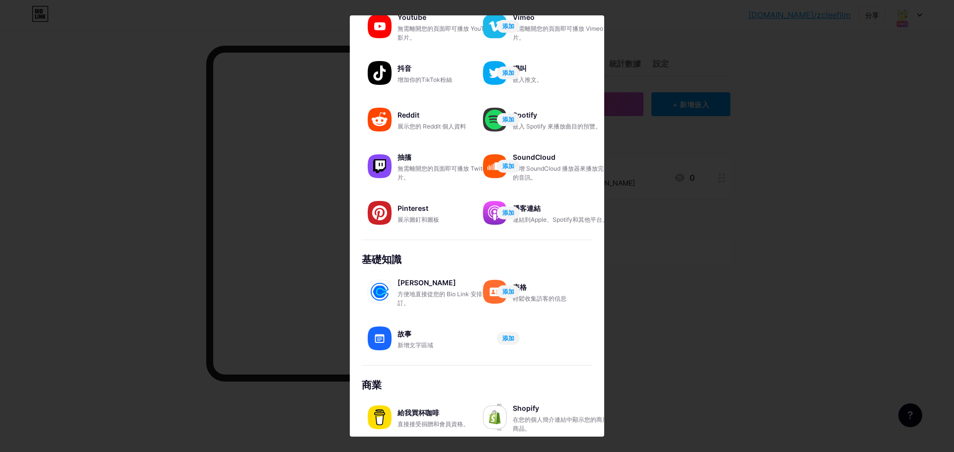
scroll to position [84, 0]
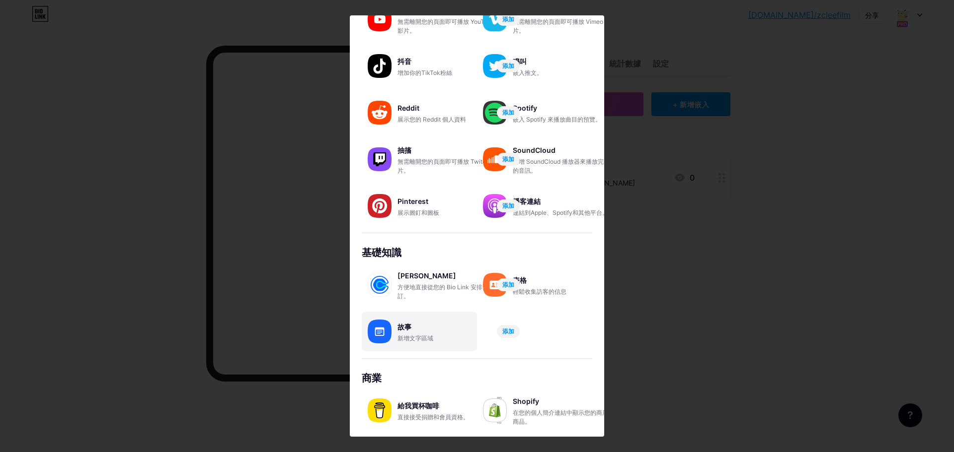
click at [423, 339] on font "新增文字區域" at bounding box center [415, 338] width 36 height 7
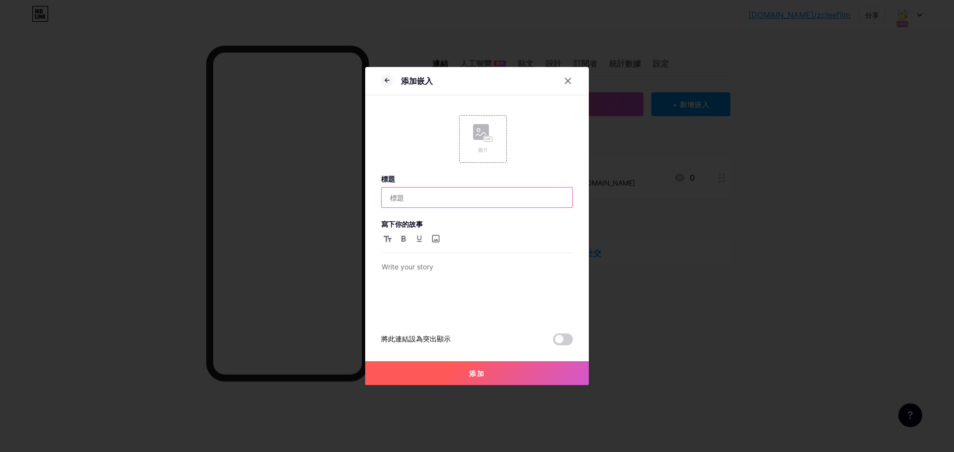
click at [439, 203] on input "text" at bounding box center [476, 198] width 191 height 20
paste input "☛"
paste input "☚"
type input "☛ 主機菜單 ☚"
click at [388, 262] on p at bounding box center [476, 268] width 191 height 14
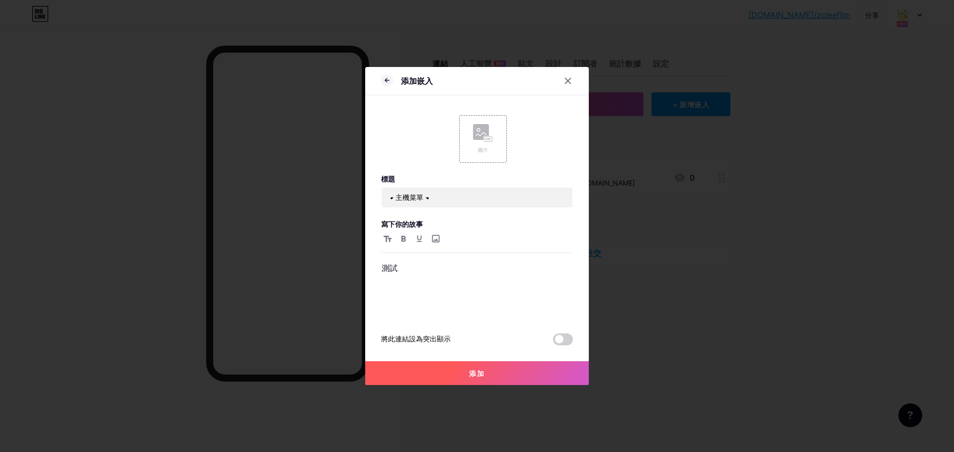
click at [468, 376] on button "添加" at bounding box center [477, 374] width 224 height 24
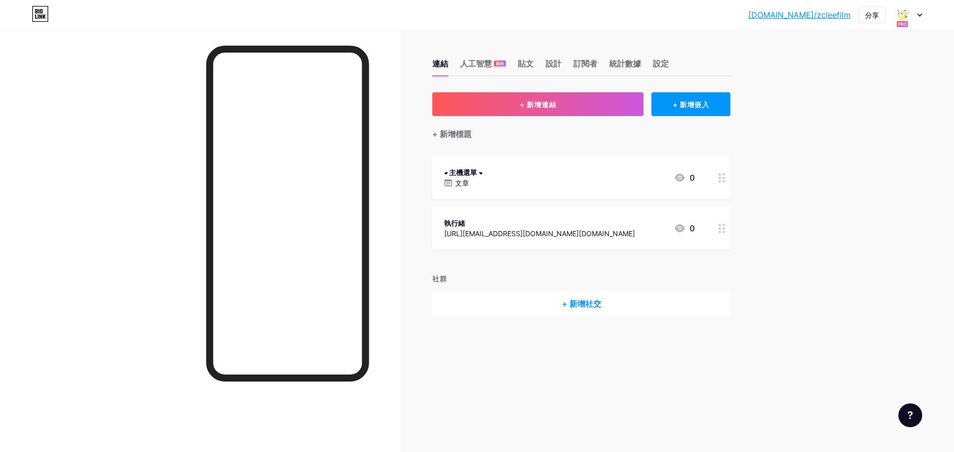
click at [717, 179] on div at bounding box center [721, 177] width 17 height 43
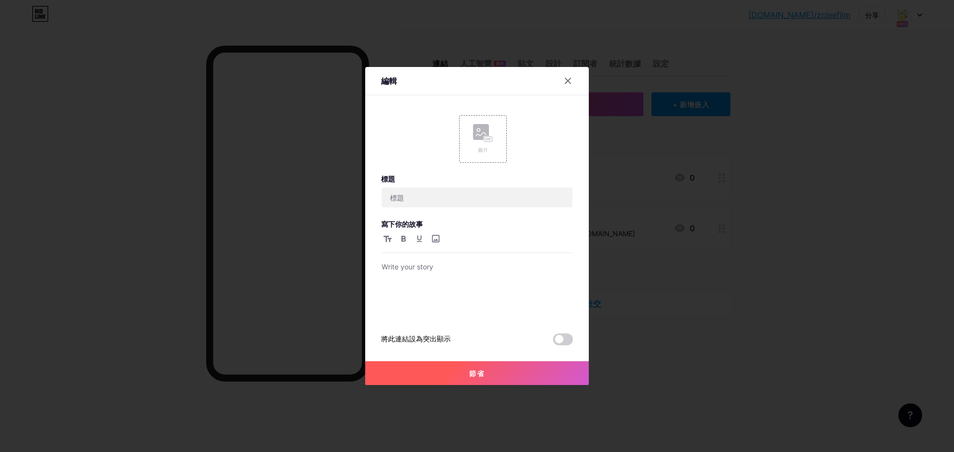
type input "☛ 主機菜單 ☚"
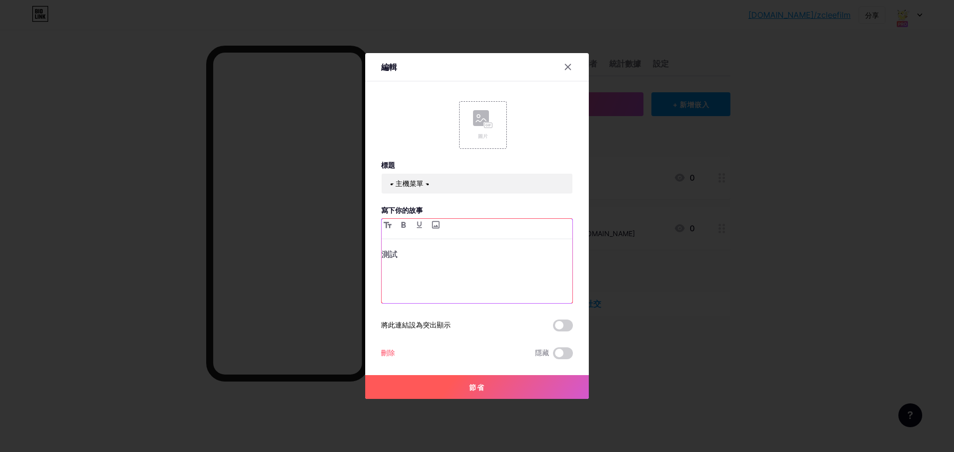
click at [411, 253] on p "測試" at bounding box center [476, 254] width 191 height 14
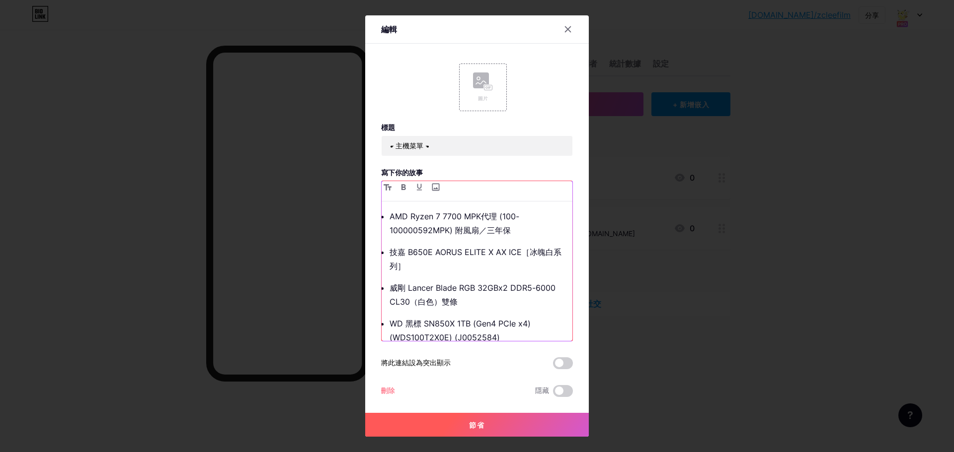
click at [434, 252] on p "技嘉 B650E AORUS ELITE X AX ICE［冰魄白系列］" at bounding box center [480, 259] width 183 height 28
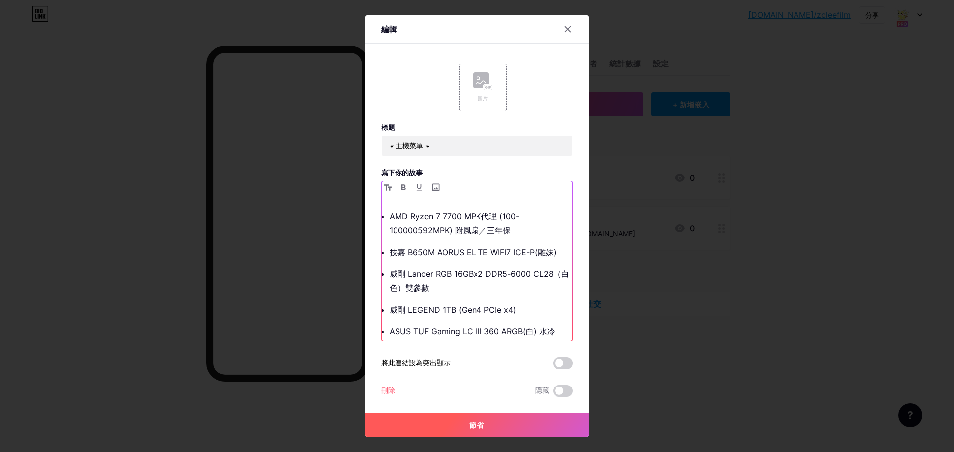
click at [516, 232] on p "AMD Ryzen 7 7700 MPK代理 (100-100000592MPK) 附風扇／三年保" at bounding box center [480, 224] width 183 height 28
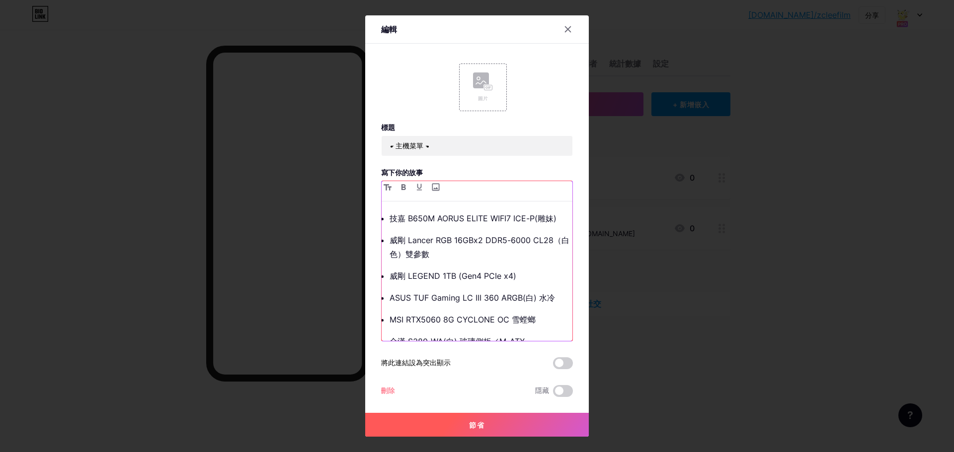
scroll to position [50, 0]
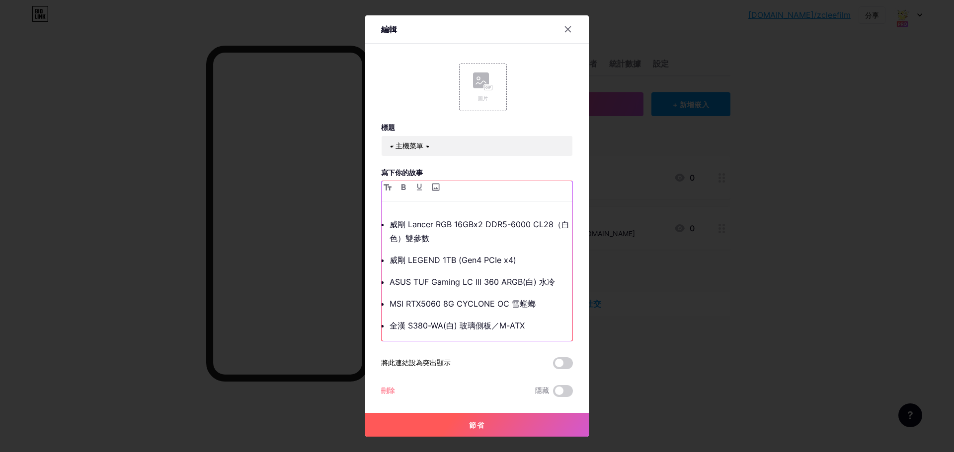
click at [440, 261] on p "威剛 LEGEND 1TB (Gen4 PCIe x4)" at bounding box center [480, 260] width 183 height 14
click at [520, 262] on p "威剛 LEGEND 900 1TB (Gen4 PCIe x4)" at bounding box center [480, 260] width 183 height 14
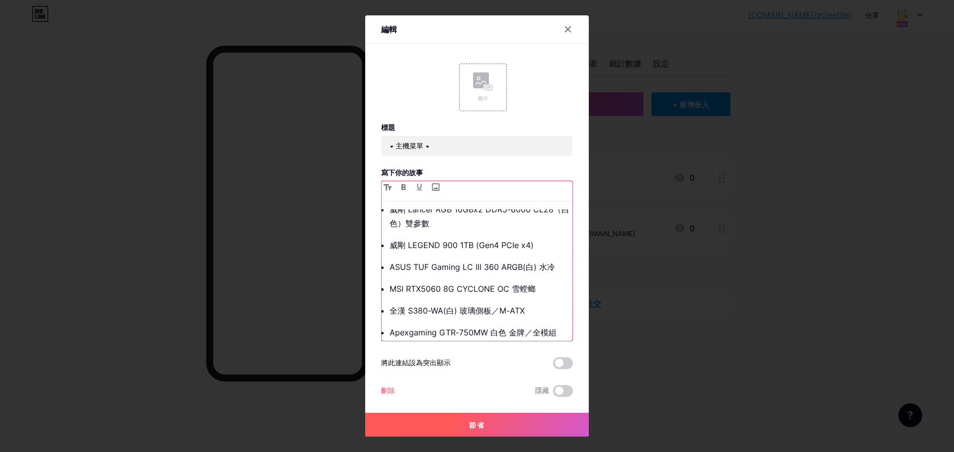
scroll to position [71, 0]
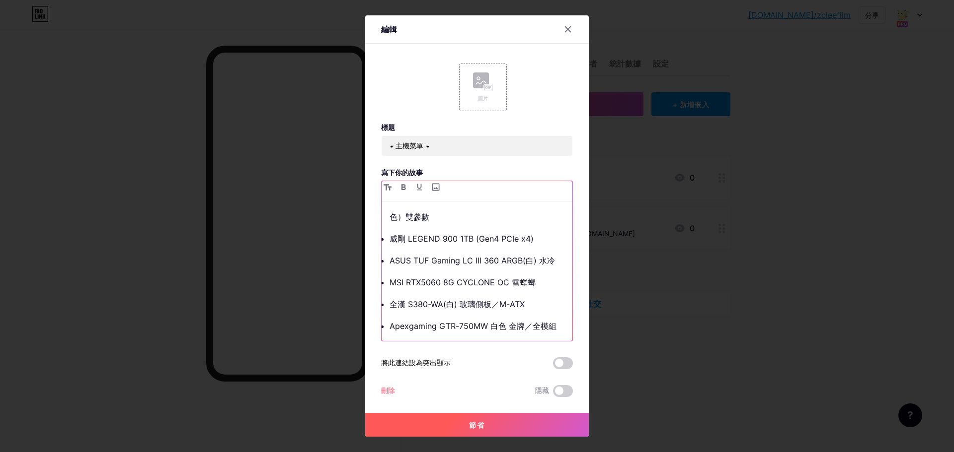
click at [491, 306] on p "全漢 S380-WA(白) 玻璃側板／M-ATX" at bounding box center [480, 305] width 183 height 14
click at [496, 307] on p "全漢 S380-WA(白) 玻璃透側／M-ATX" at bounding box center [480, 305] width 183 height 14
copy p "／"
click at [508, 327] on p "Apexgaming GTR-750MW 白色 金牌／全模組" at bounding box center [480, 326] width 183 height 14
click at [560, 326] on p "Apexgaming GTR-750MW 白色／金牌／全模組" at bounding box center [480, 326] width 183 height 14
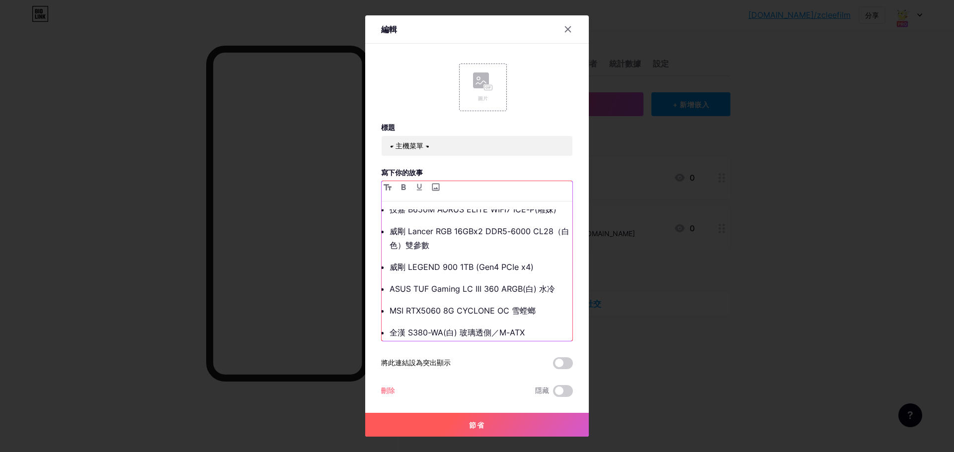
scroll to position [0, 0]
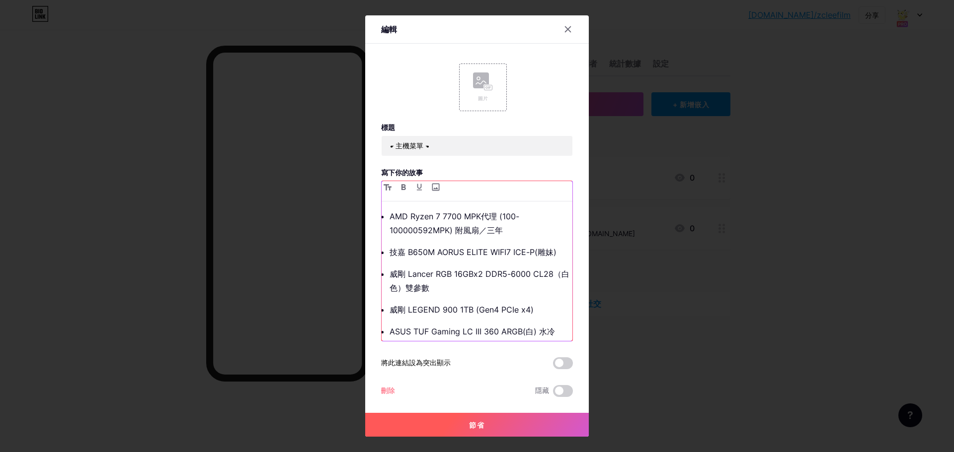
click at [503, 219] on p "AMD Ryzen 7 7700 MPK代理 (100-100000592MPK) 附風扇／三年" at bounding box center [480, 224] width 183 height 28
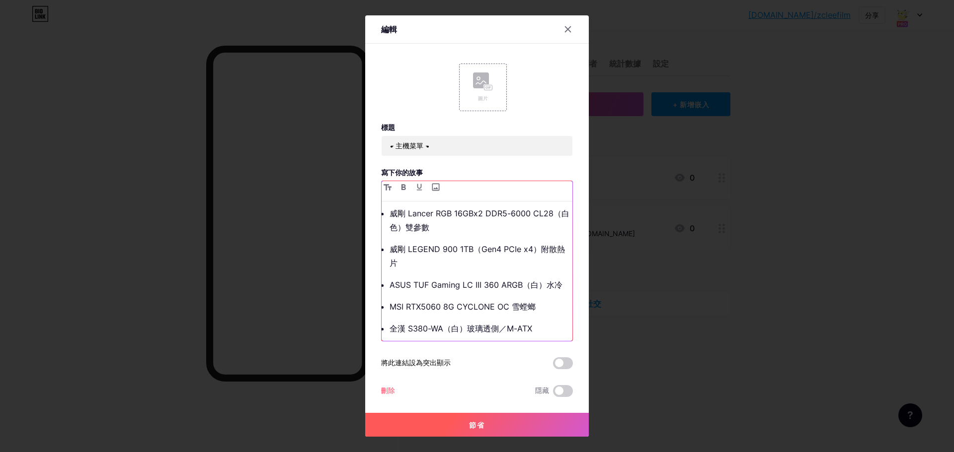
scroll to position [82, 0]
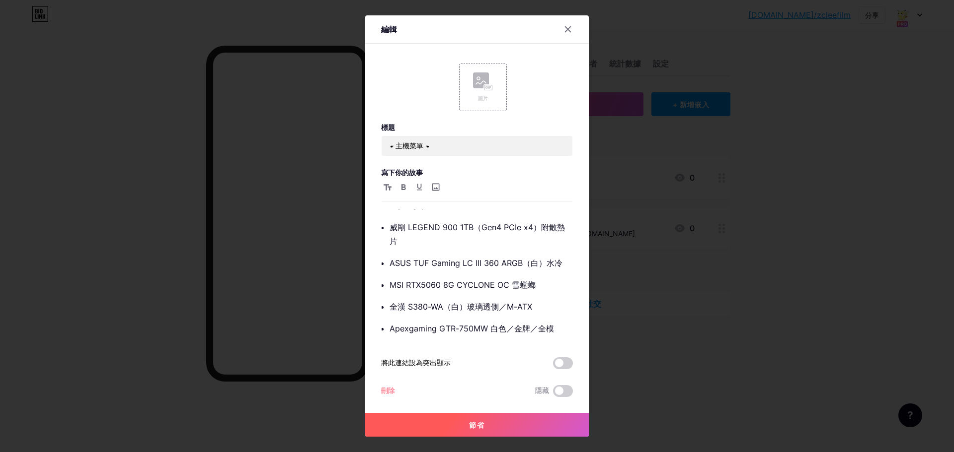
click at [497, 425] on button "節省" at bounding box center [477, 425] width 224 height 24
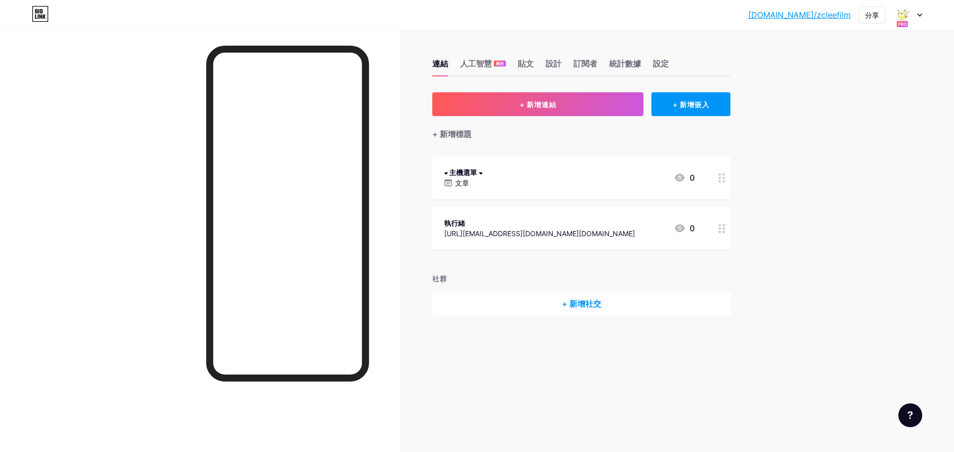
click at [832, 17] on font "bio.link/zcleefilm" at bounding box center [799, 15] width 102 height 10
